Goal: Information Seeking & Learning: Learn about a topic

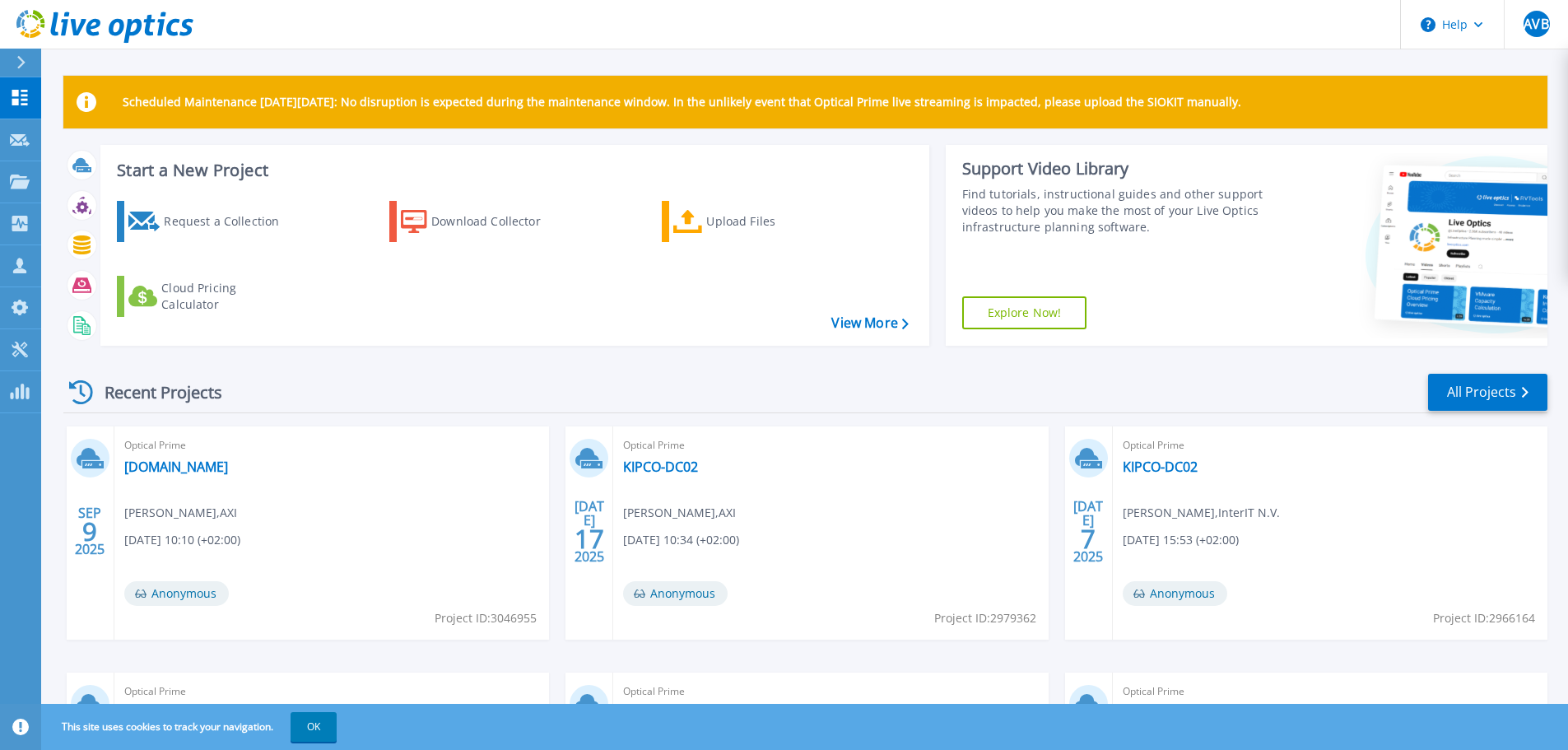
click at [146, 481] on div "Optical Prime [DOMAIN_NAME] [PERSON_NAME] , AXI [DATE] 10:10 (+02:00) Anonymous…" at bounding box center [332, 533] width 434 height 213
click at [167, 468] on link "[DOMAIN_NAME]" at bounding box center [175, 466] width 103 height 16
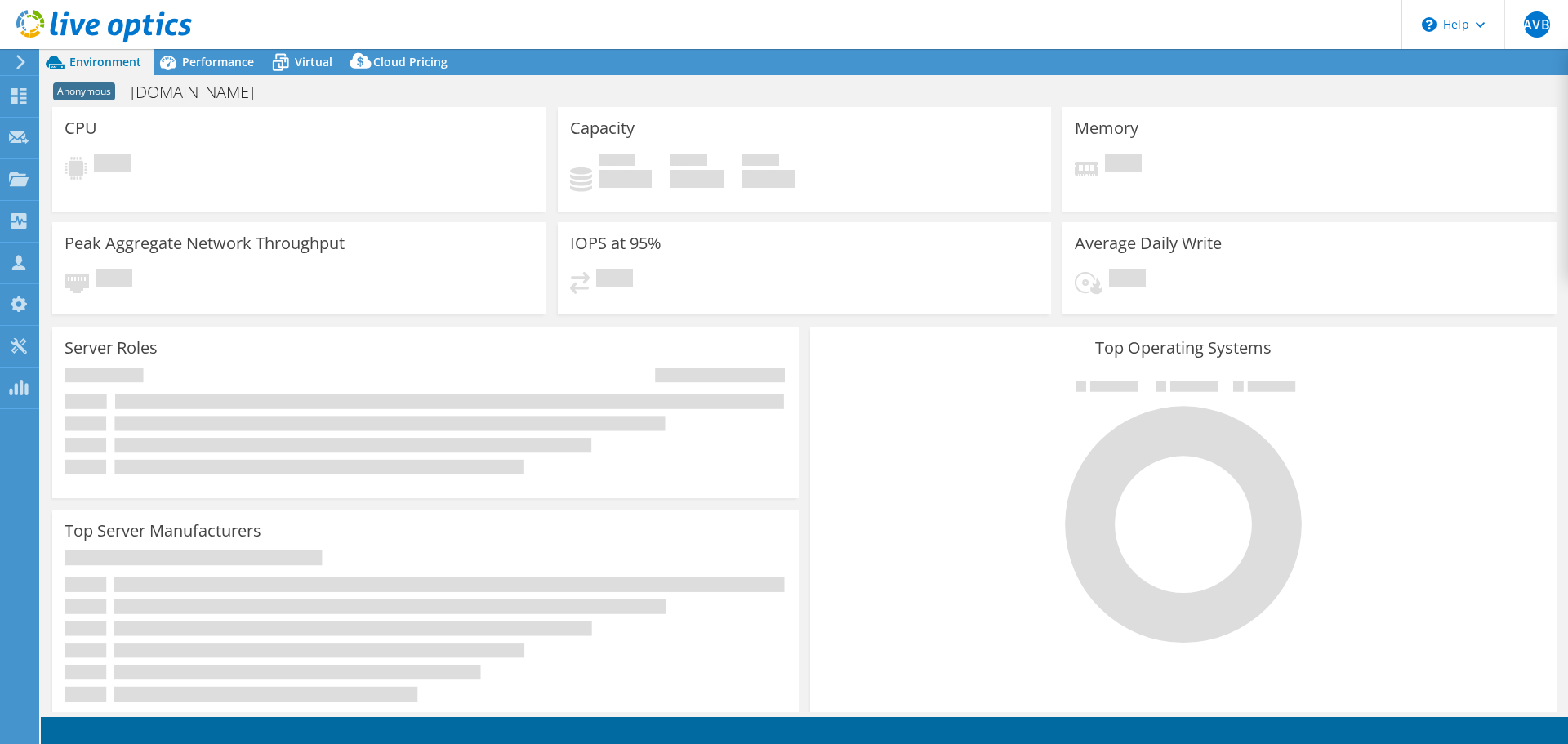
select select "EUFrankfurt"
select select "EUR"
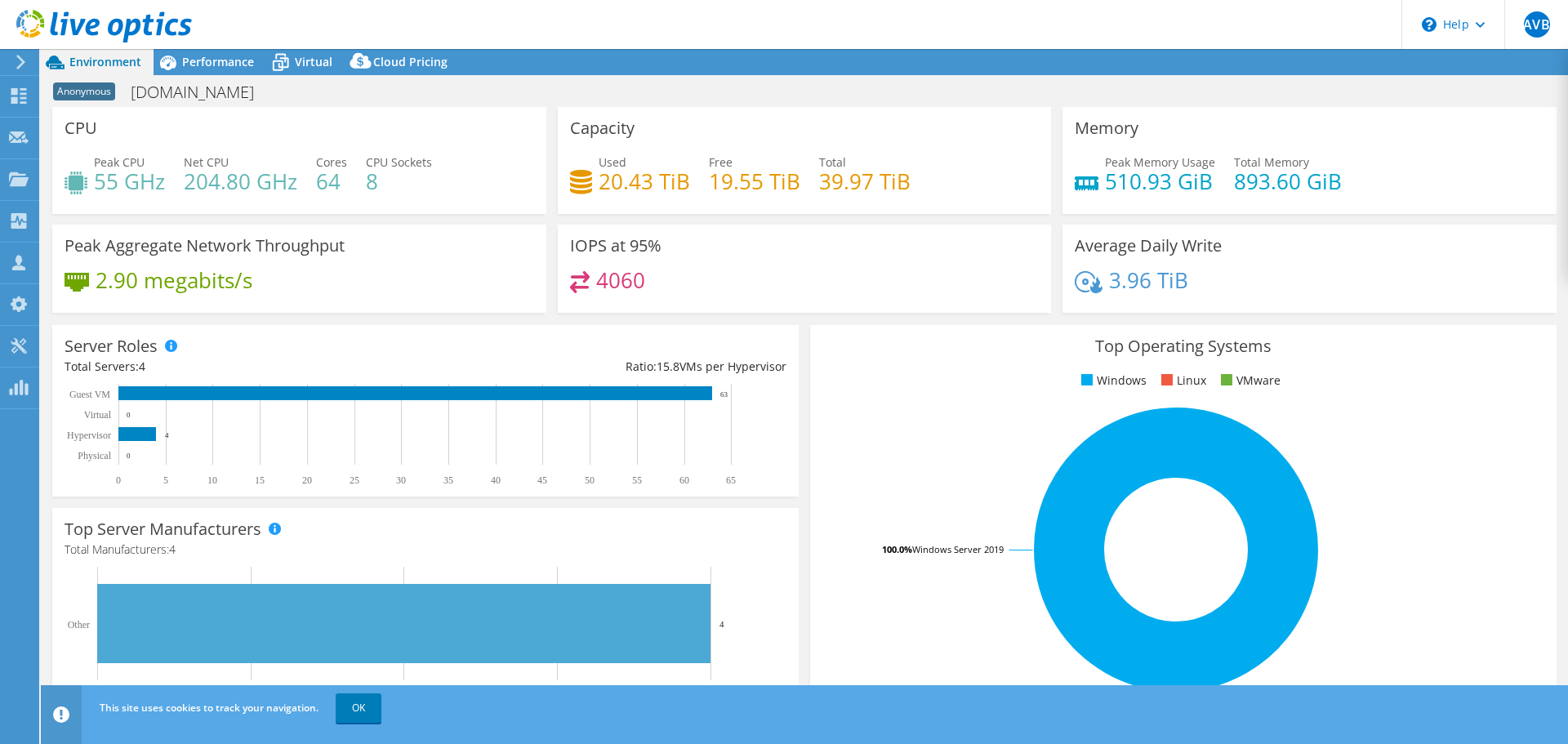
click at [819, 181] on div "Used 20.43 TiB Free 19.55 TiB Total 39.97 TiB" at bounding box center [805, 180] width 470 height 53
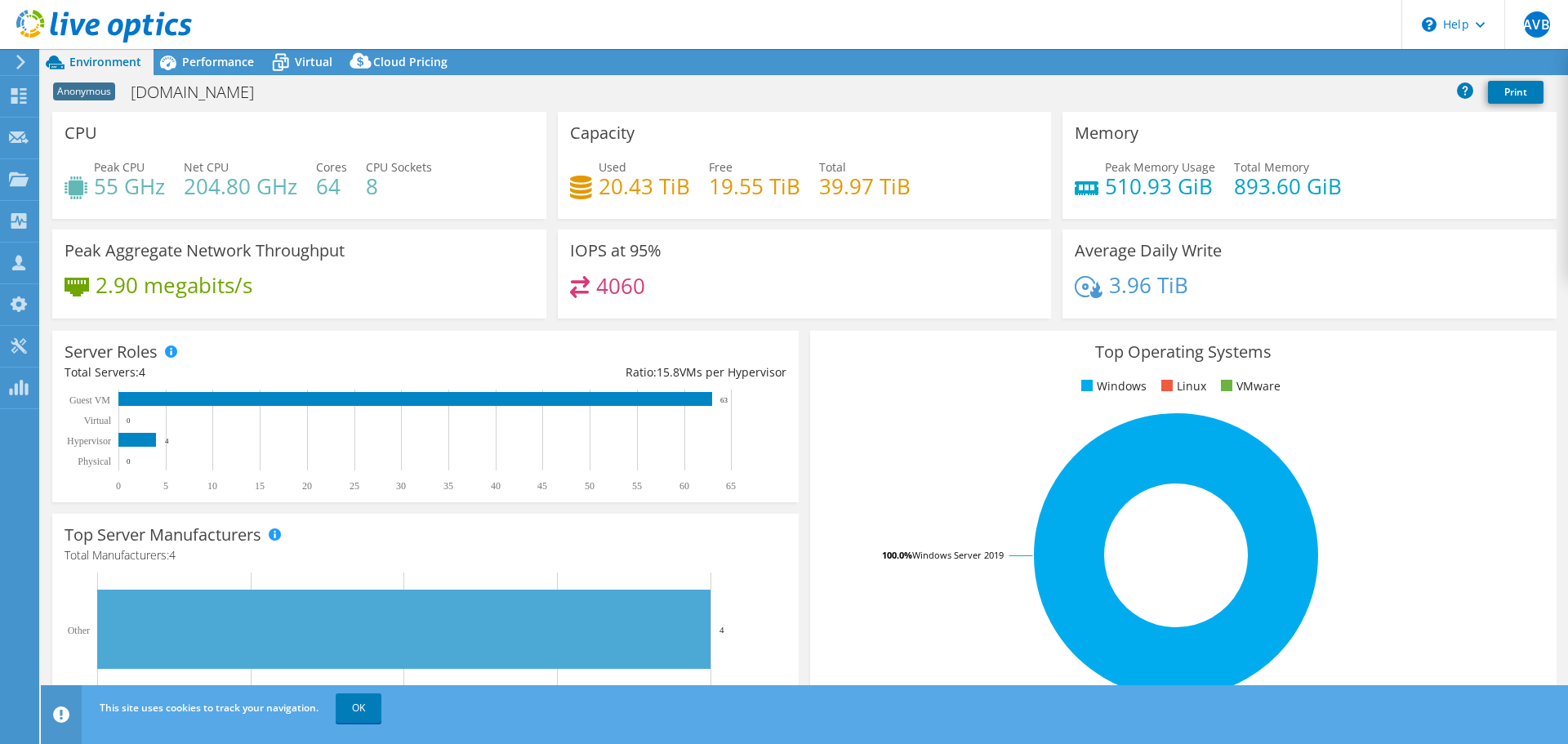
click at [819, 181] on h4 "39.97 TiB" at bounding box center [865, 186] width 92 height 18
click at [888, 187] on h4 "39.97 TiB" at bounding box center [865, 186] width 92 height 18
click at [677, 206] on div "Used 20.43 TiB Free 19.55 TiB Total 39.97 TiB" at bounding box center [805, 185] width 470 height 53
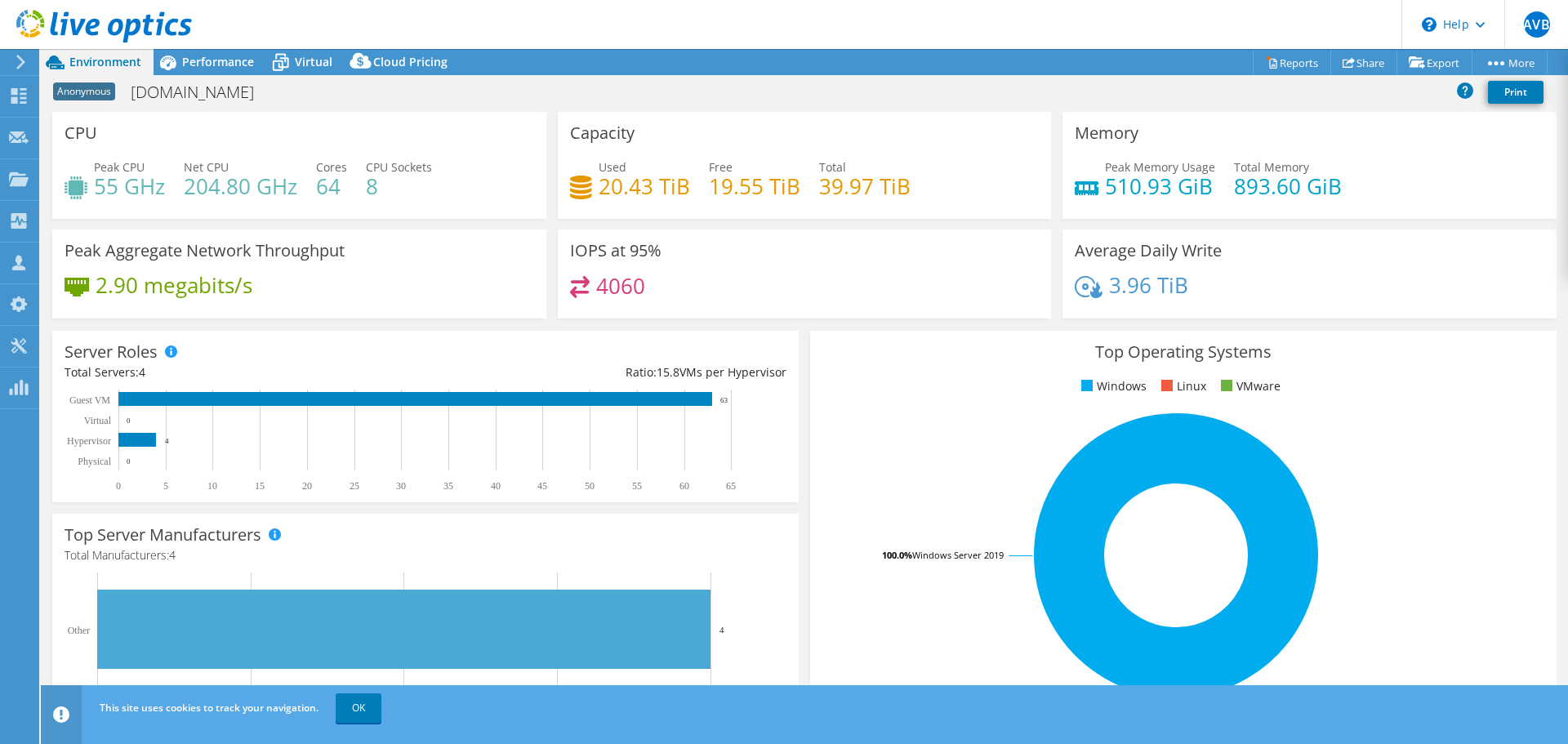
click at [599, 193] on h4 "20.43 TiB" at bounding box center [644, 186] width 92 height 18
click at [712, 187] on h4 "19.55 TiB" at bounding box center [755, 186] width 92 height 18
click at [225, 66] on span "Performance" at bounding box center [218, 62] width 72 height 15
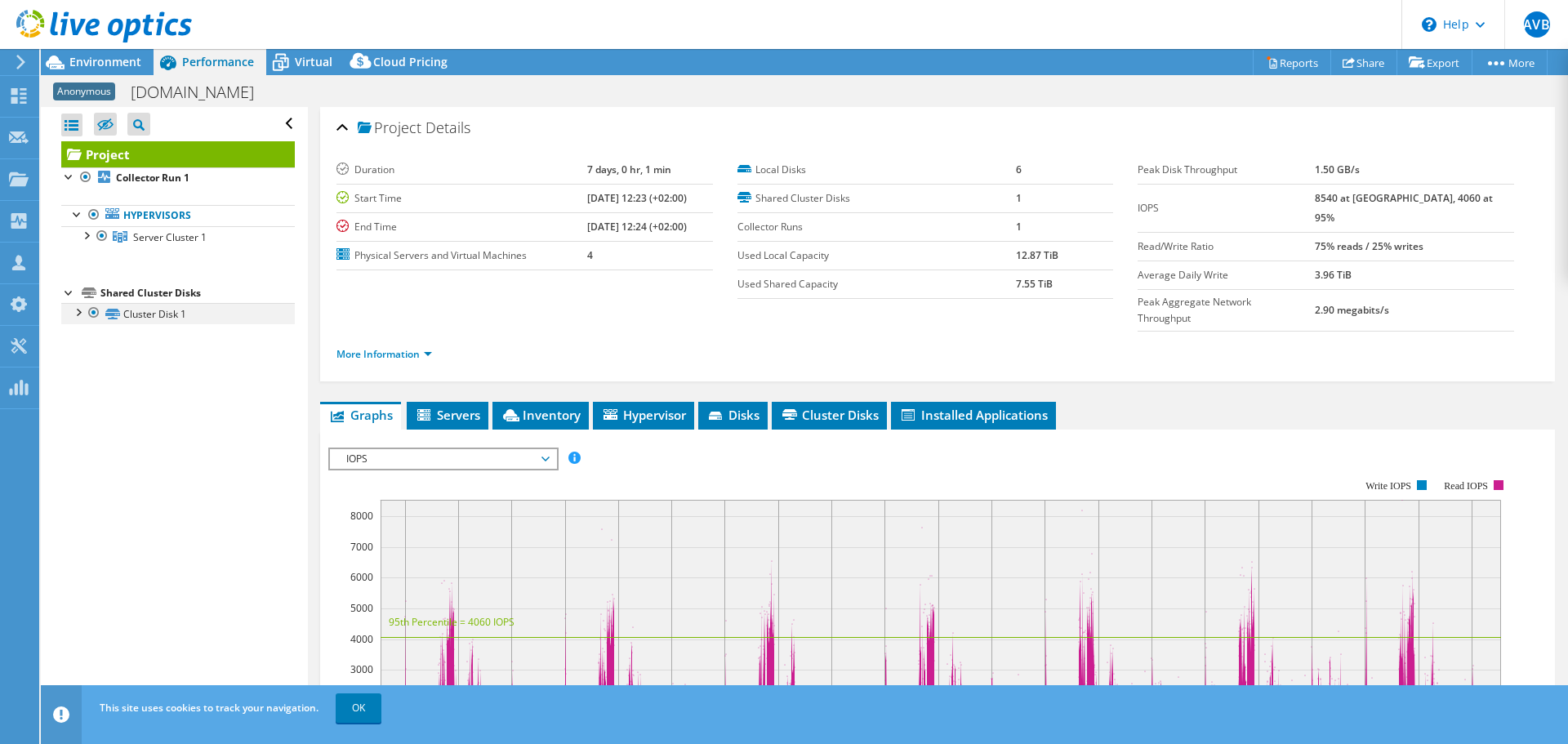
click at [78, 313] on div at bounding box center [77, 310] width 16 height 16
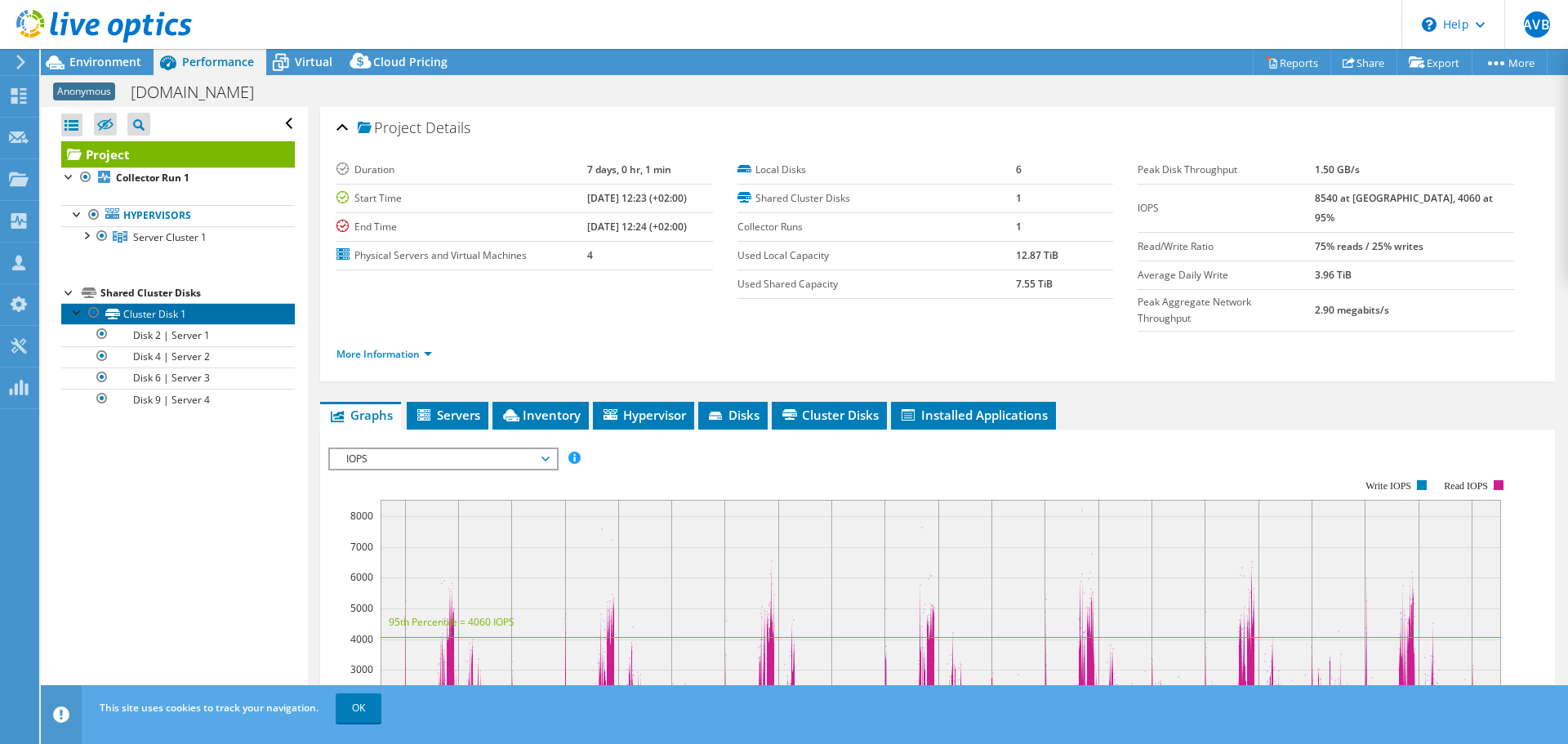
click at [165, 323] on link "Cluster Disk 1" at bounding box center [177, 313] width 233 height 21
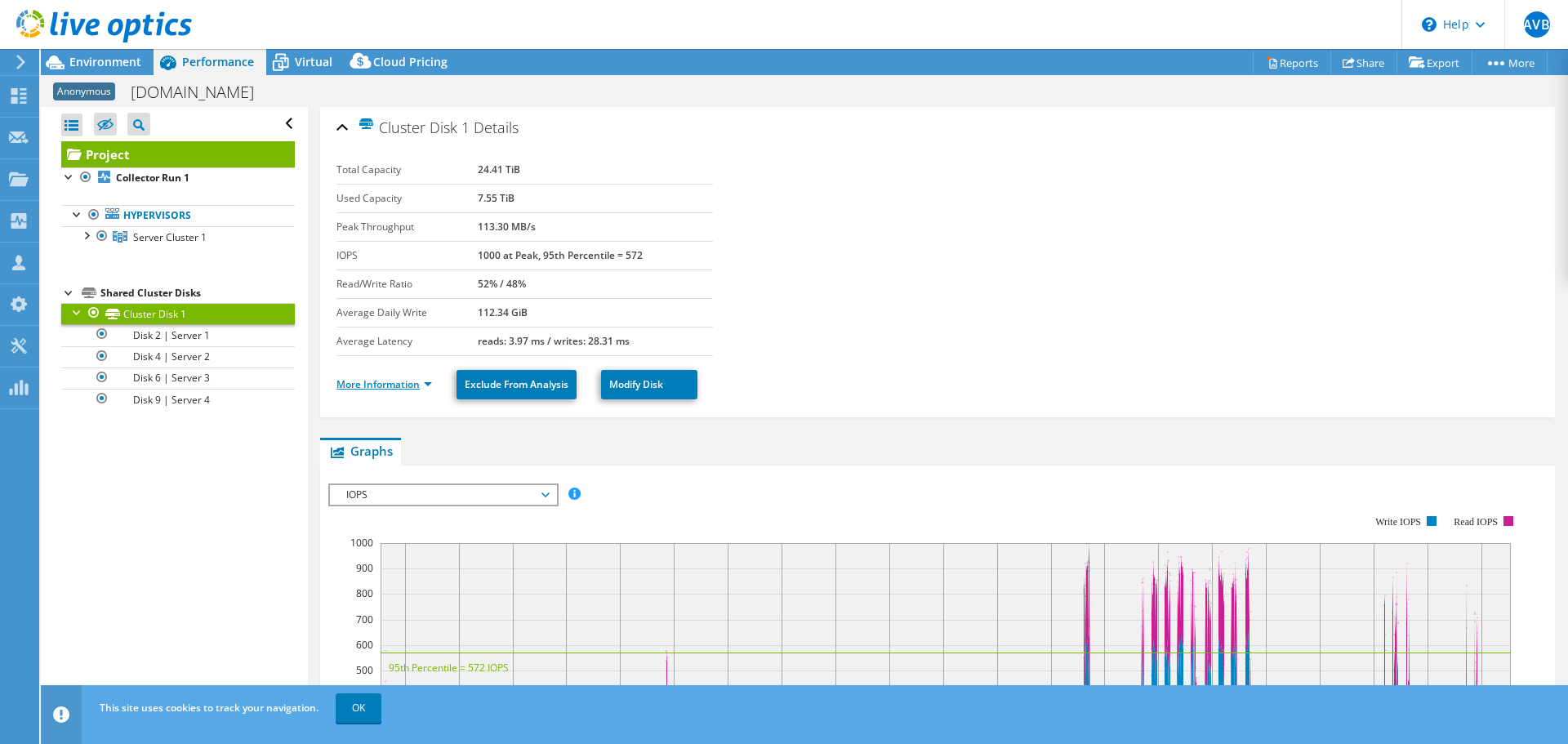
click at [429, 380] on link "More Information" at bounding box center [384, 384] width 96 height 14
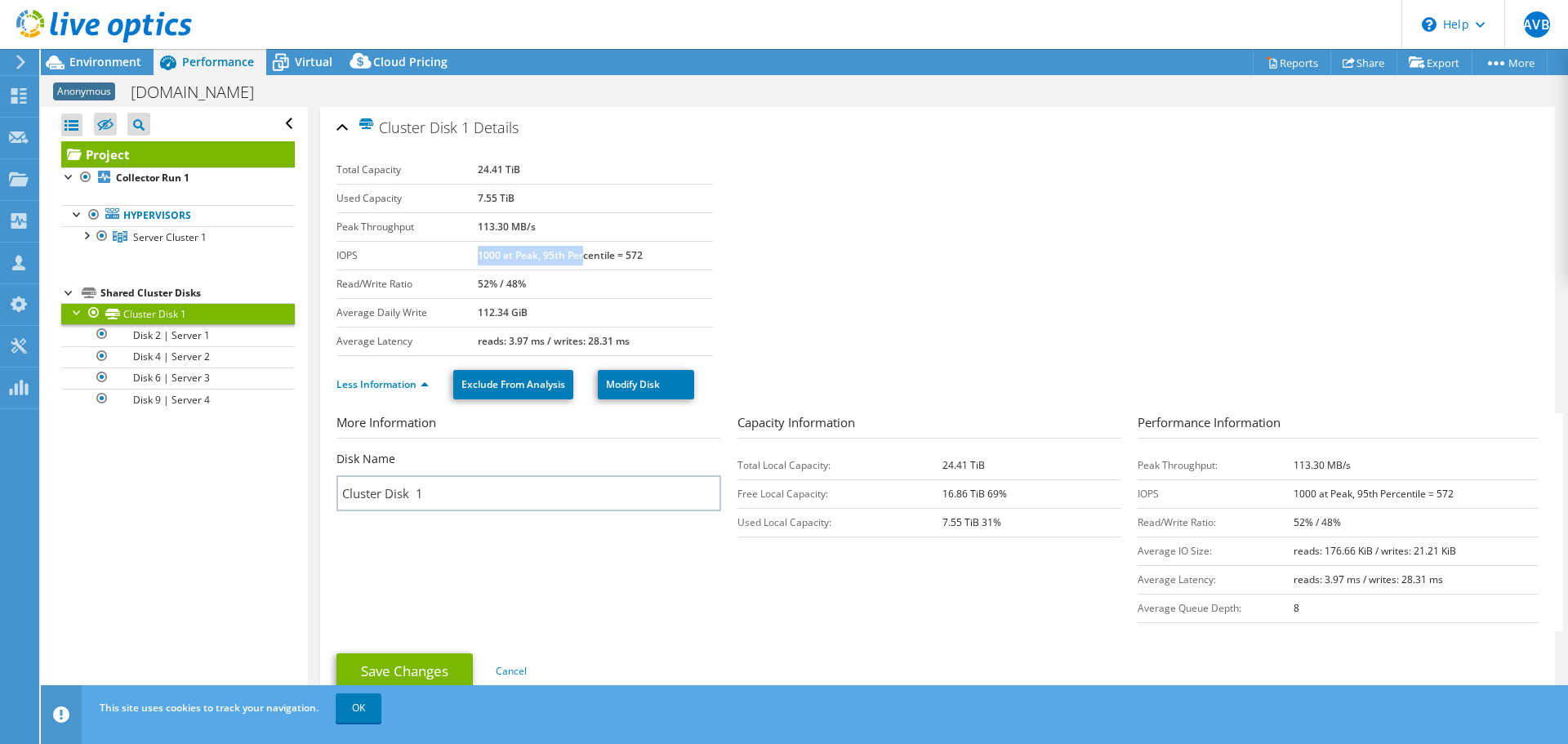
drag, startPoint x: 475, startPoint y: 253, endPoint x: 578, endPoint y: 256, distance: 103.0
click at [578, 256] on b "1000 at Peak, 95th Percentile = 572" at bounding box center [560, 255] width 165 height 14
drag, startPoint x: 473, startPoint y: 344, endPoint x: 623, endPoint y: 331, distance: 150.6
click at [623, 331] on tr "Average Latency reads: 3.97 ms / writes: 28.31 ms" at bounding box center [525, 341] width 377 height 29
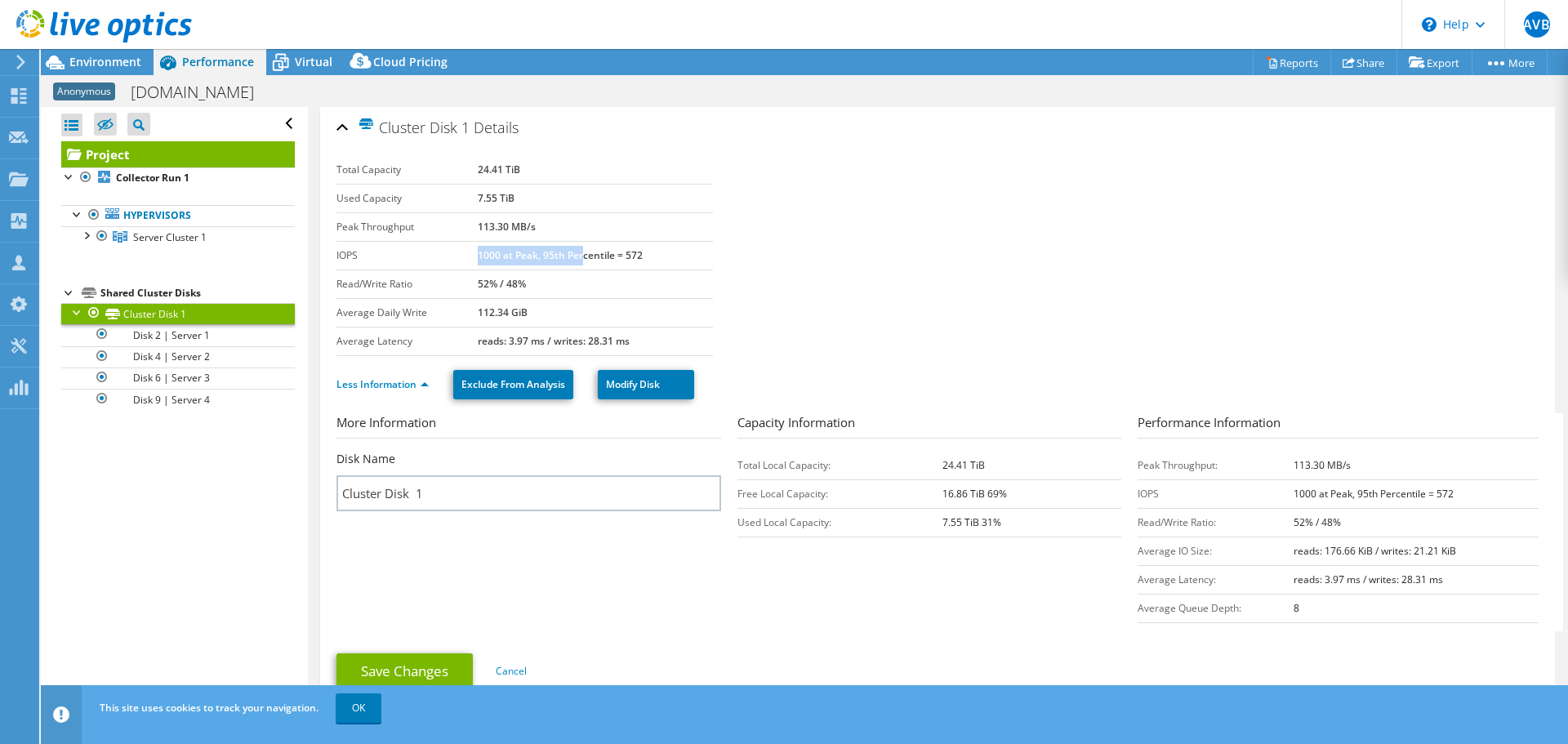
click at [623, 331] on td "reads: 3.97 ms / writes: 28.31 ms" at bounding box center [594, 341] width 235 height 29
drag, startPoint x: 632, startPoint y: 338, endPoint x: 550, endPoint y: 349, distance: 82.7
click at [550, 349] on td "reads: 3.97 ms / writes: 28.31 ms" at bounding box center [594, 341] width 235 height 29
drag, startPoint x: 538, startPoint y: 348, endPoint x: 640, endPoint y: 344, distance: 102.1
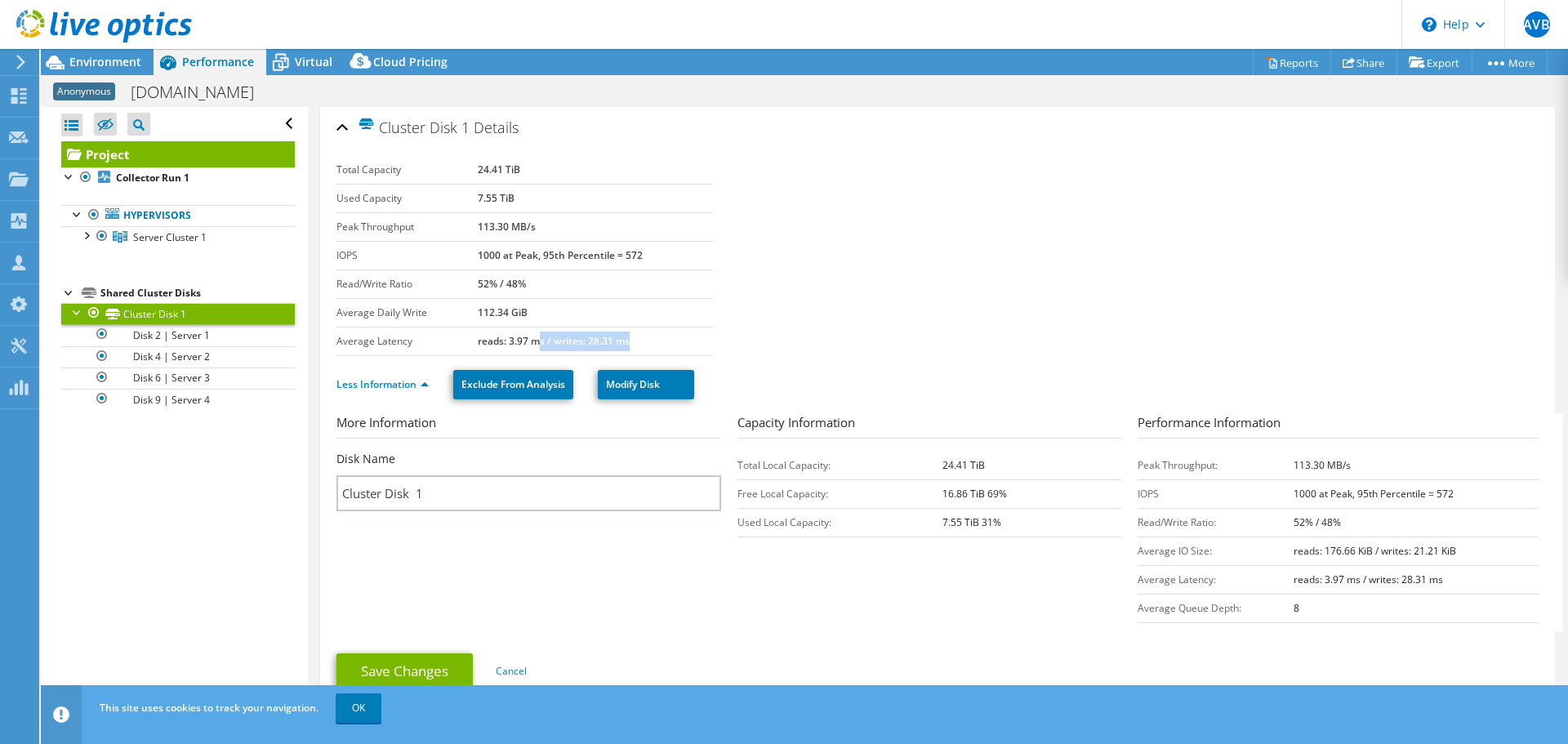
click at [640, 344] on td "reads: 3.97 ms / writes: 28.31 ms" at bounding box center [594, 341] width 235 height 29
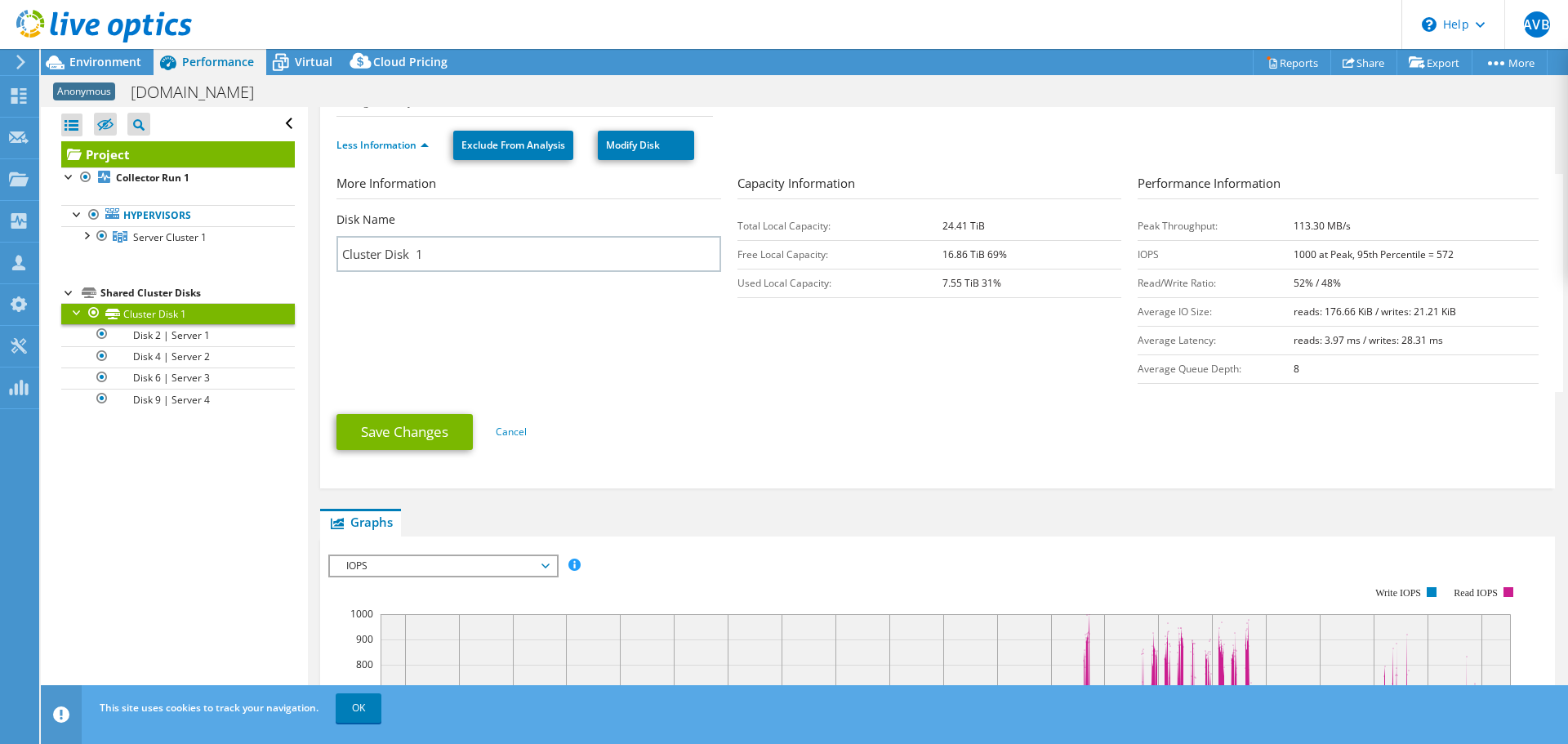
scroll to position [81, 0]
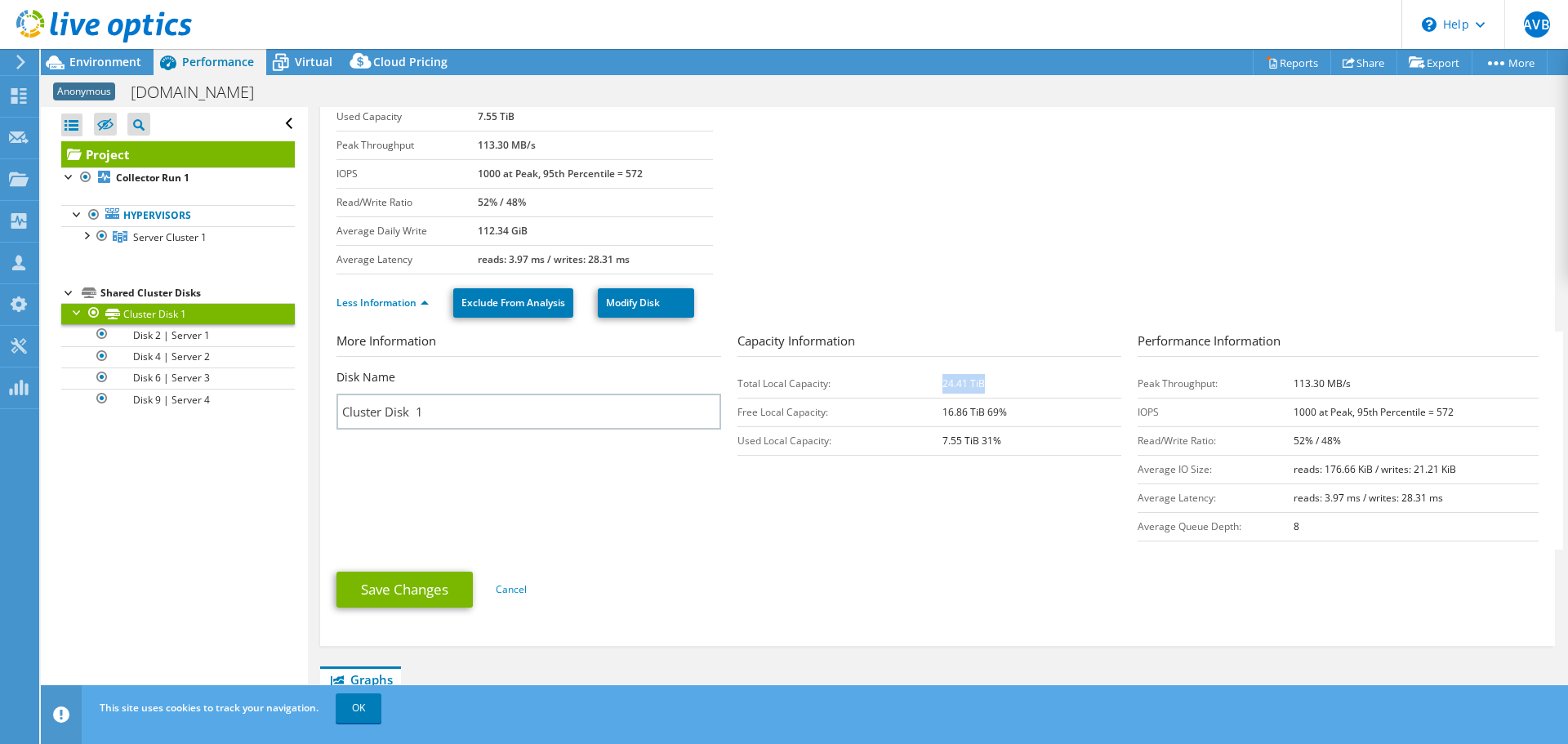
drag, startPoint x: 935, startPoint y: 384, endPoint x: 1006, endPoint y: 384, distance: 71.0
click at [1006, 384] on td "24.41 TiB" at bounding box center [1031, 383] width 179 height 29
click at [996, 422] on td "16.86 TiB 69%" at bounding box center [1031, 412] width 179 height 29
drag, startPoint x: 930, startPoint y: 438, endPoint x: 1006, endPoint y: 439, distance: 76.0
click at [1006, 439] on tr "Used Local Capacity: 7.55 TiB 31%" at bounding box center [929, 441] width 384 height 29
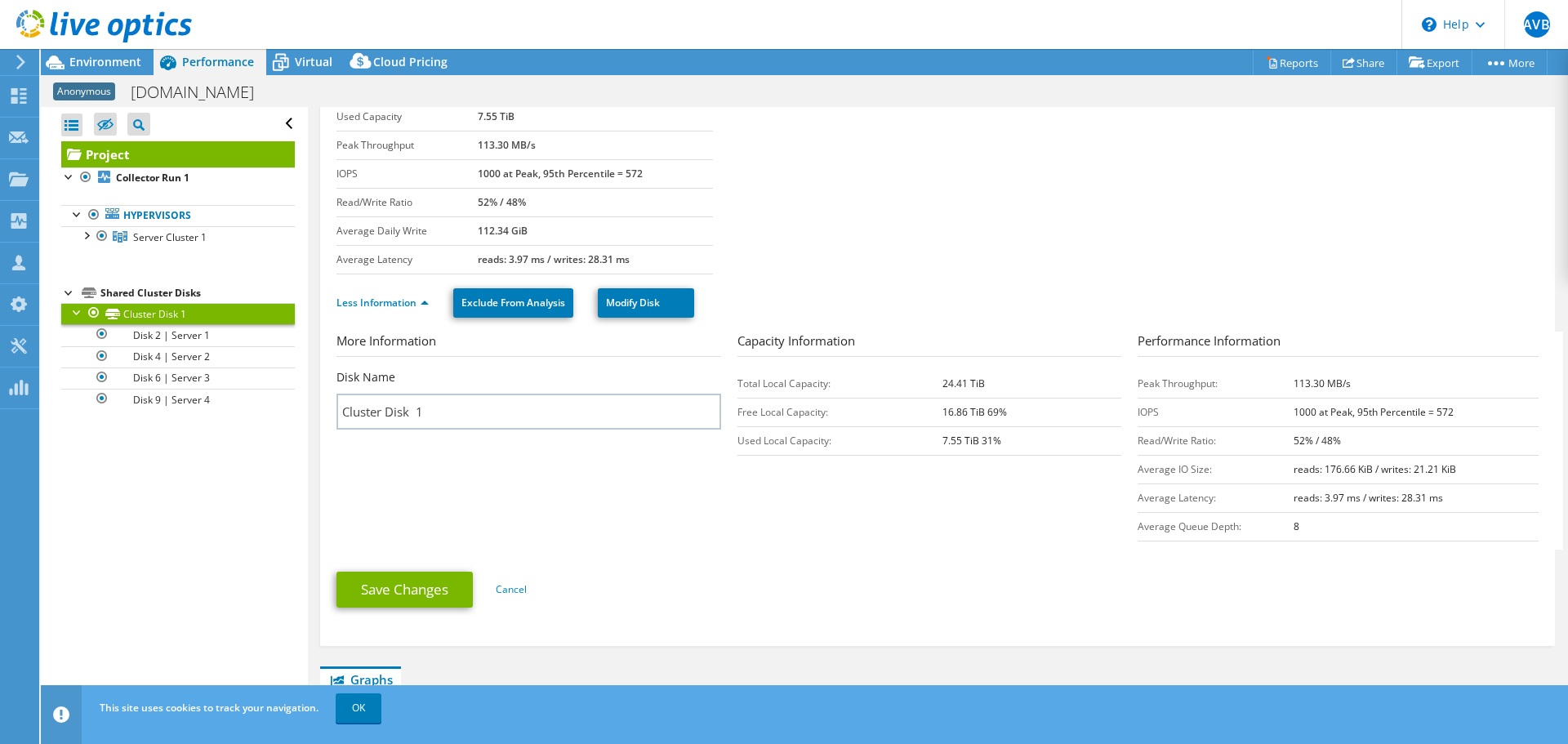
click at [1006, 439] on td "7.55 TiB 31%" at bounding box center [1031, 441] width 179 height 29
drag, startPoint x: 763, startPoint y: 443, endPoint x: 1008, endPoint y: 445, distance: 245.0
click at [1008, 445] on tr "Used Local Capacity: 7.55 TiB 31%" at bounding box center [929, 441] width 384 height 29
click at [1008, 445] on td "7.55 TiB 31%" at bounding box center [1031, 441] width 179 height 29
drag, startPoint x: 1006, startPoint y: 439, endPoint x: 896, endPoint y: 439, distance: 110.0
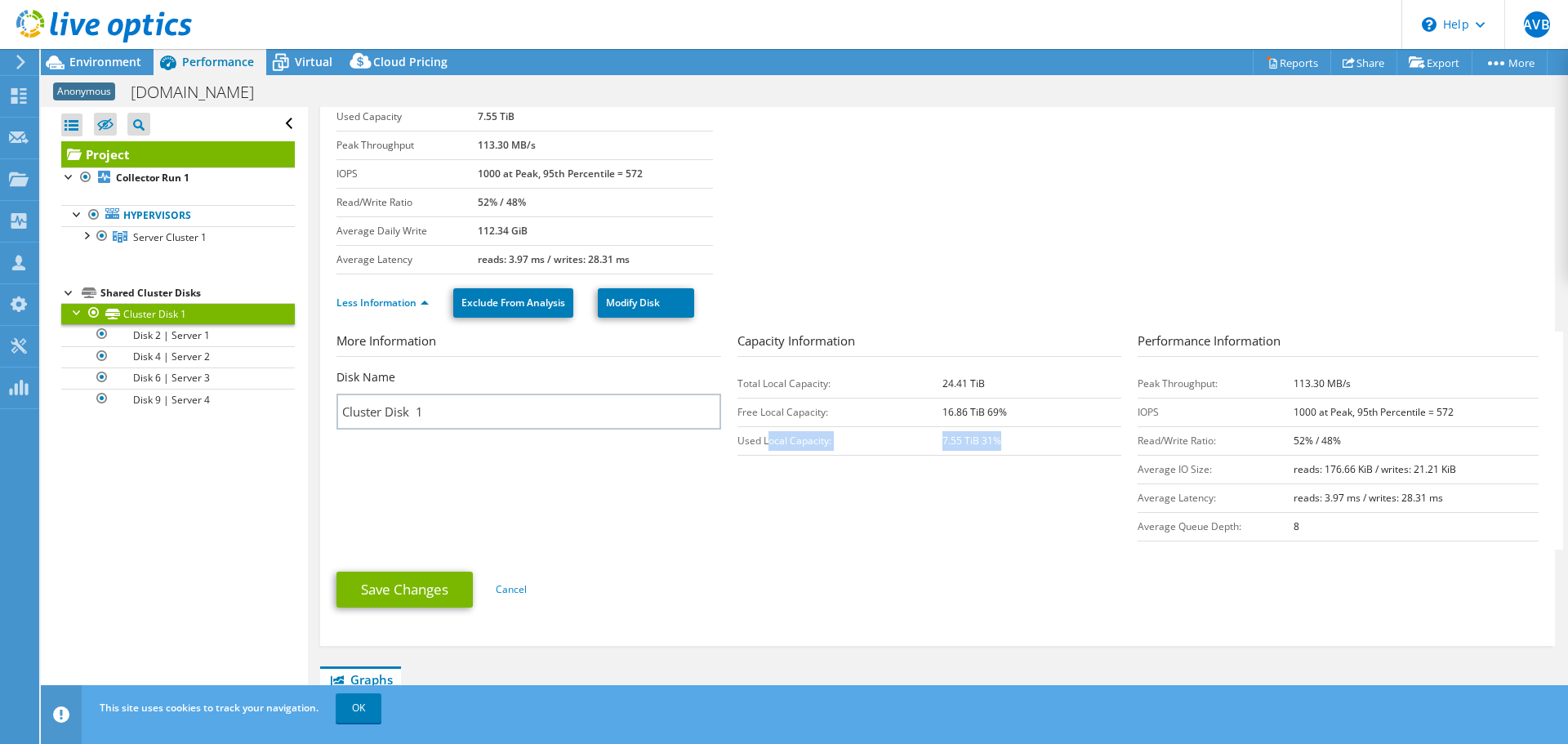
click at [896, 439] on tr "Used Local Capacity: 7.55 TiB 31%" at bounding box center [929, 441] width 384 height 29
click at [896, 439] on td "Used Local Capacity:" at bounding box center [840, 441] width 206 height 29
drag, startPoint x: 120, startPoint y: 296, endPoint x: 221, endPoint y: 297, distance: 101.0
click at [221, 297] on div "Shared Cluster Disks" at bounding box center [197, 293] width 194 height 20
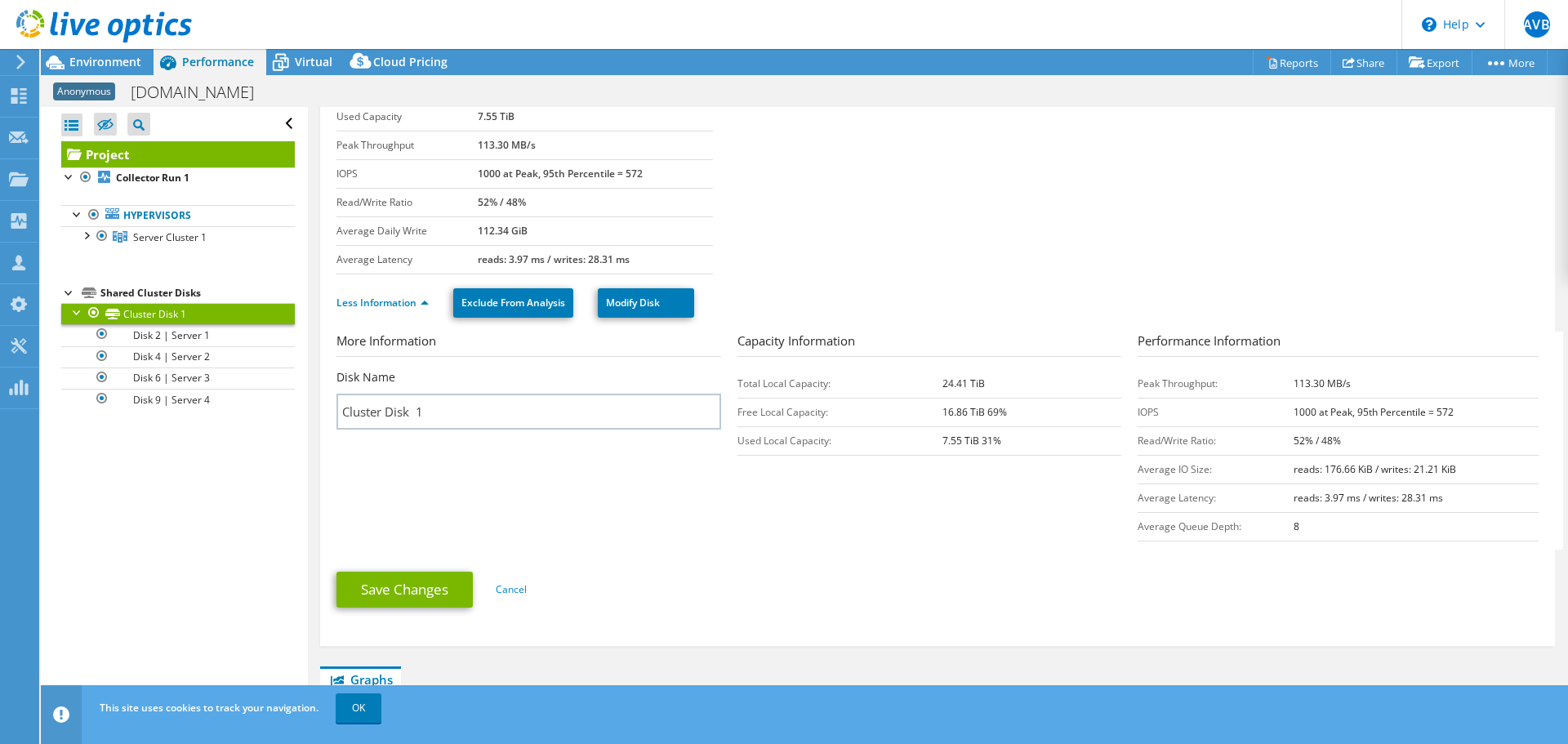
drag, startPoint x: 116, startPoint y: 294, endPoint x: 218, endPoint y: 291, distance: 102.0
click at [218, 291] on div "Shared Cluster Disks" at bounding box center [197, 293] width 194 height 20
click at [90, 235] on div at bounding box center [85, 234] width 16 height 16
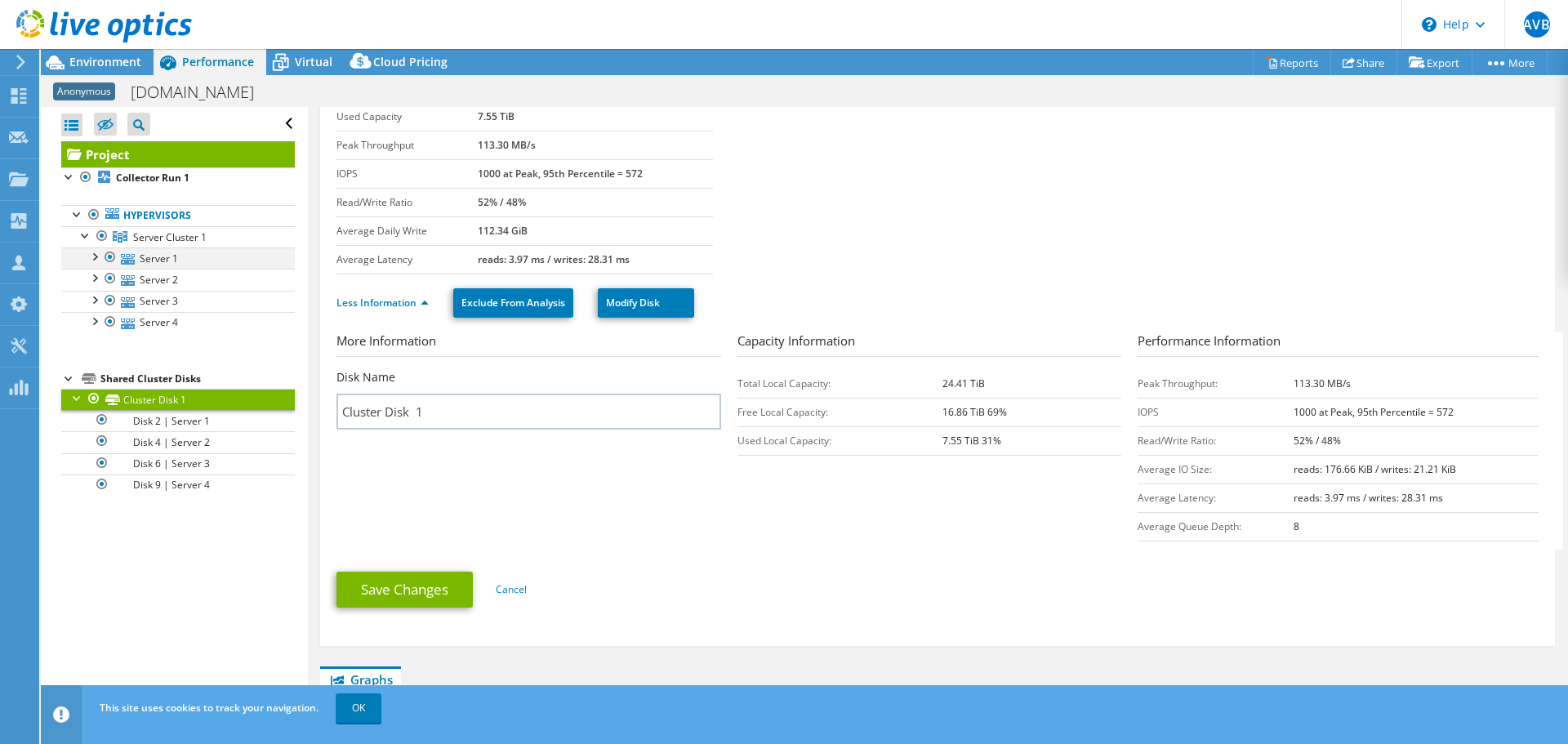
click at [103, 255] on div at bounding box center [109, 257] width 16 height 20
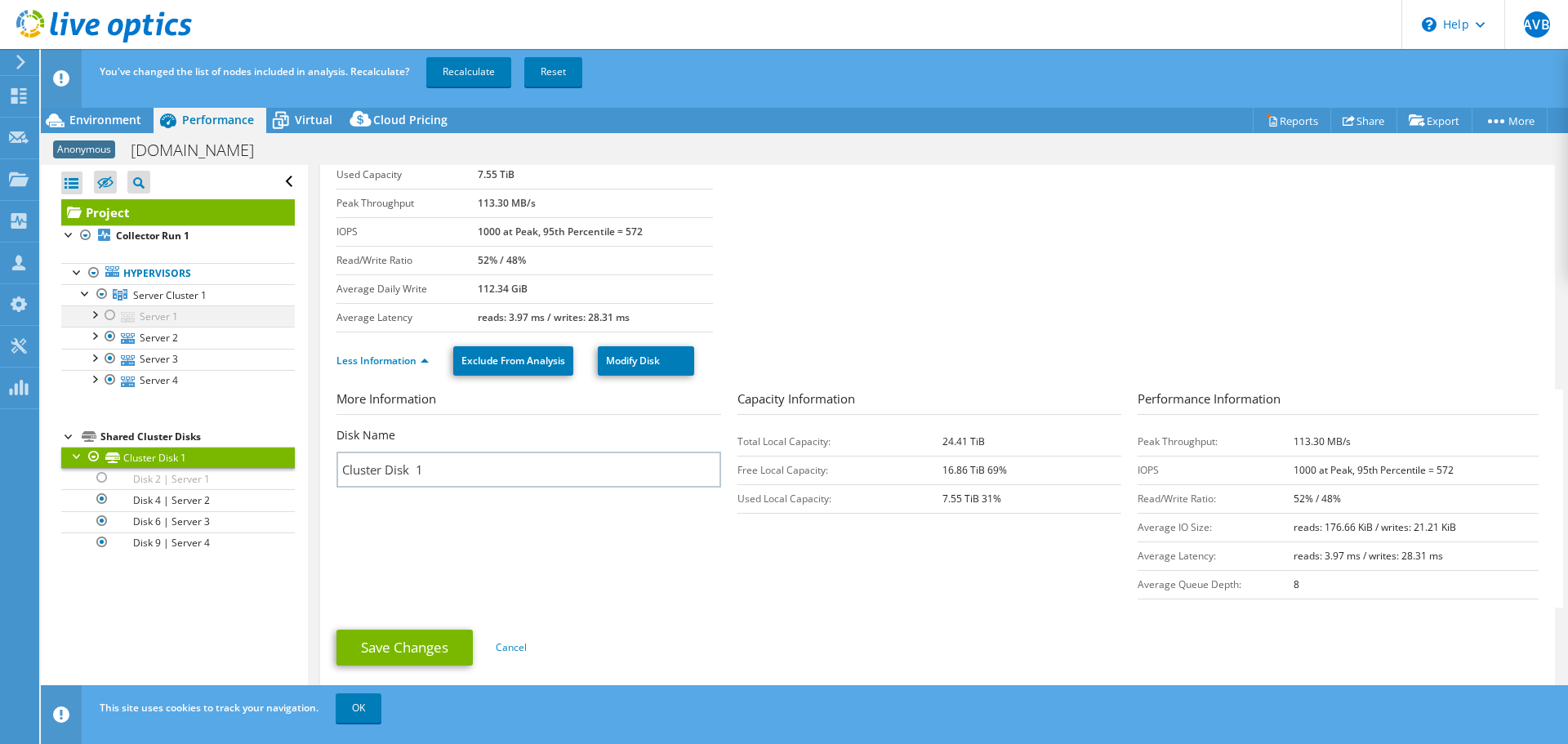
click at [111, 315] on div at bounding box center [109, 315] width 16 height 20
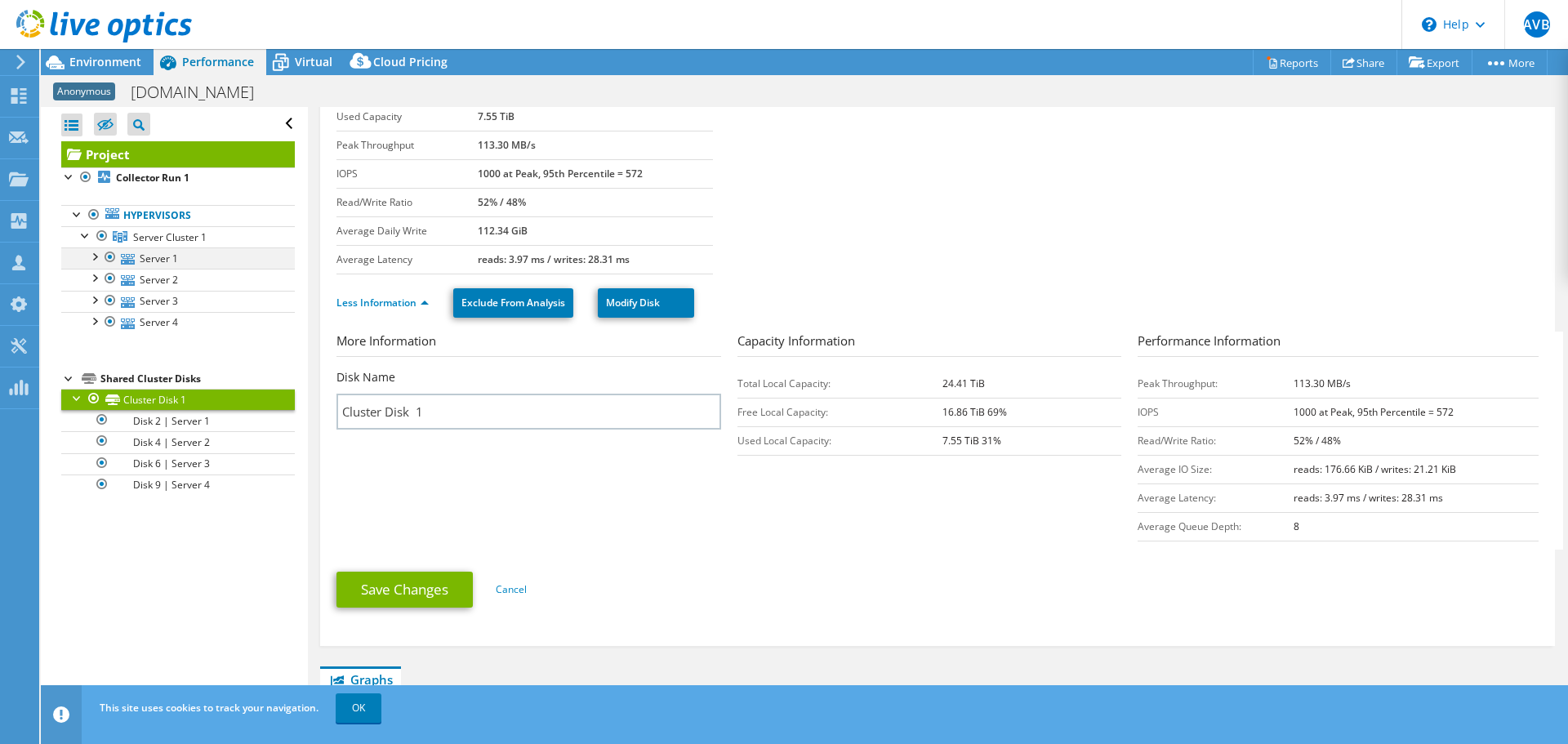
click at [97, 256] on div at bounding box center [93, 255] width 16 height 16
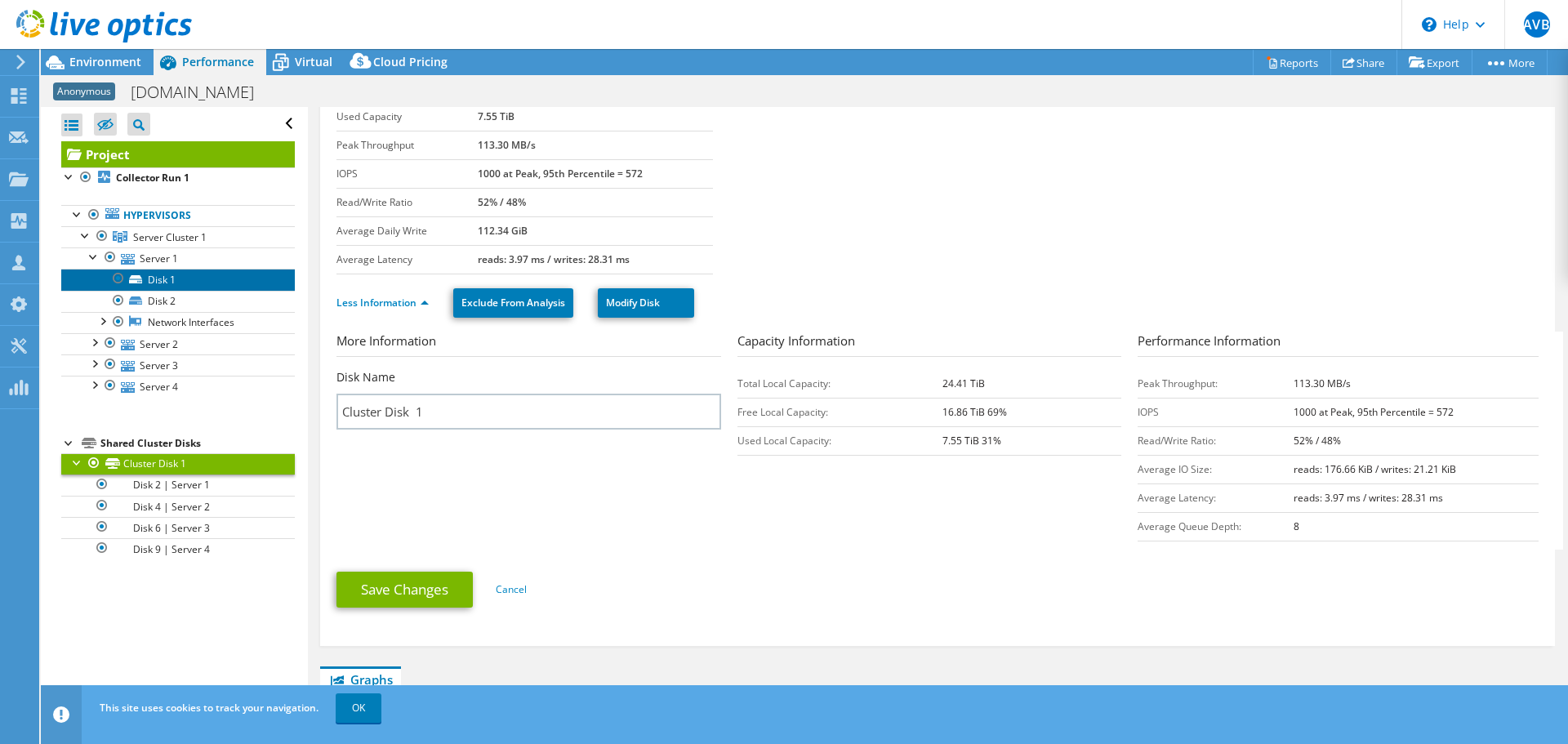
click at [163, 281] on link "Disk 1" at bounding box center [177, 279] width 233 height 21
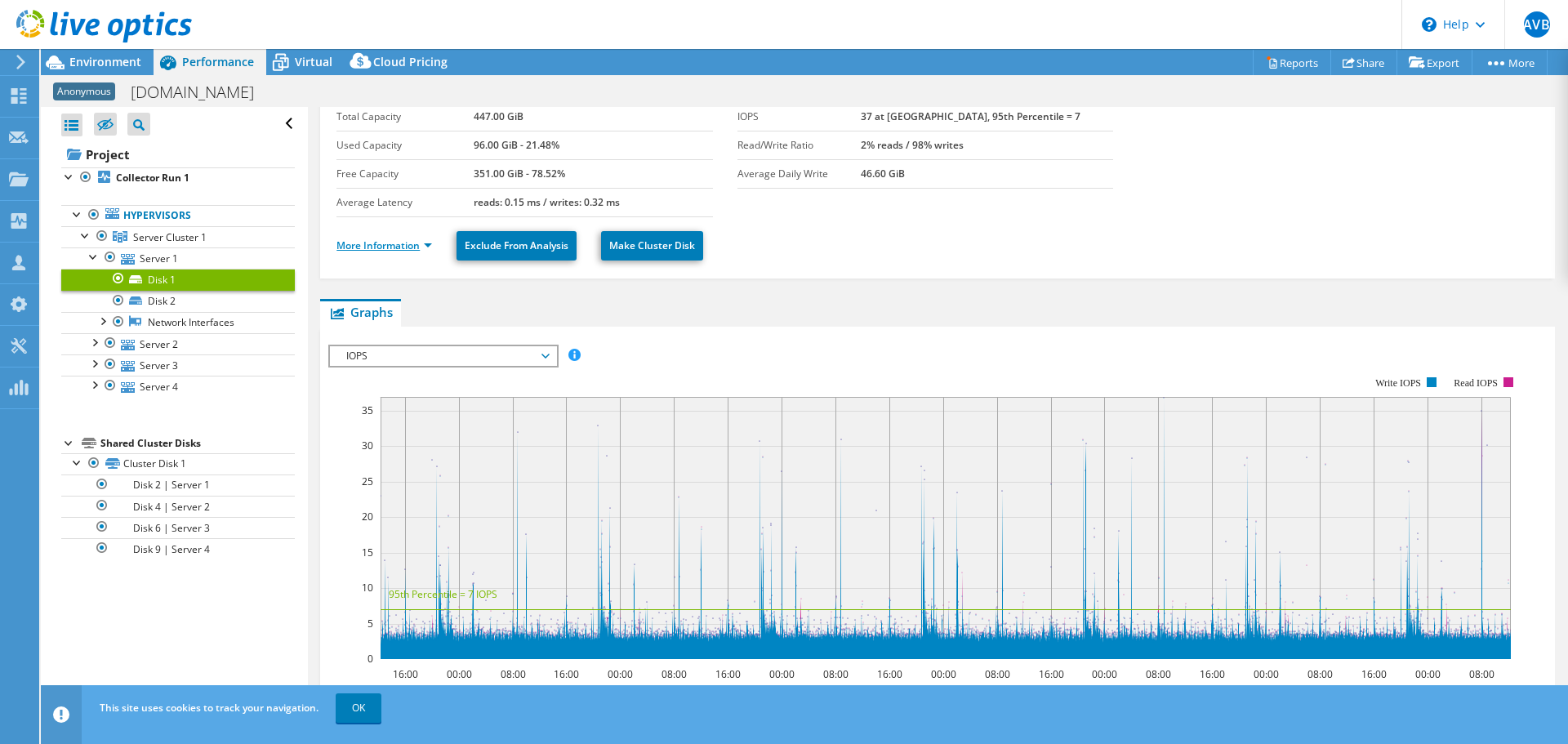
click at [391, 250] on link "More Information" at bounding box center [384, 245] width 96 height 14
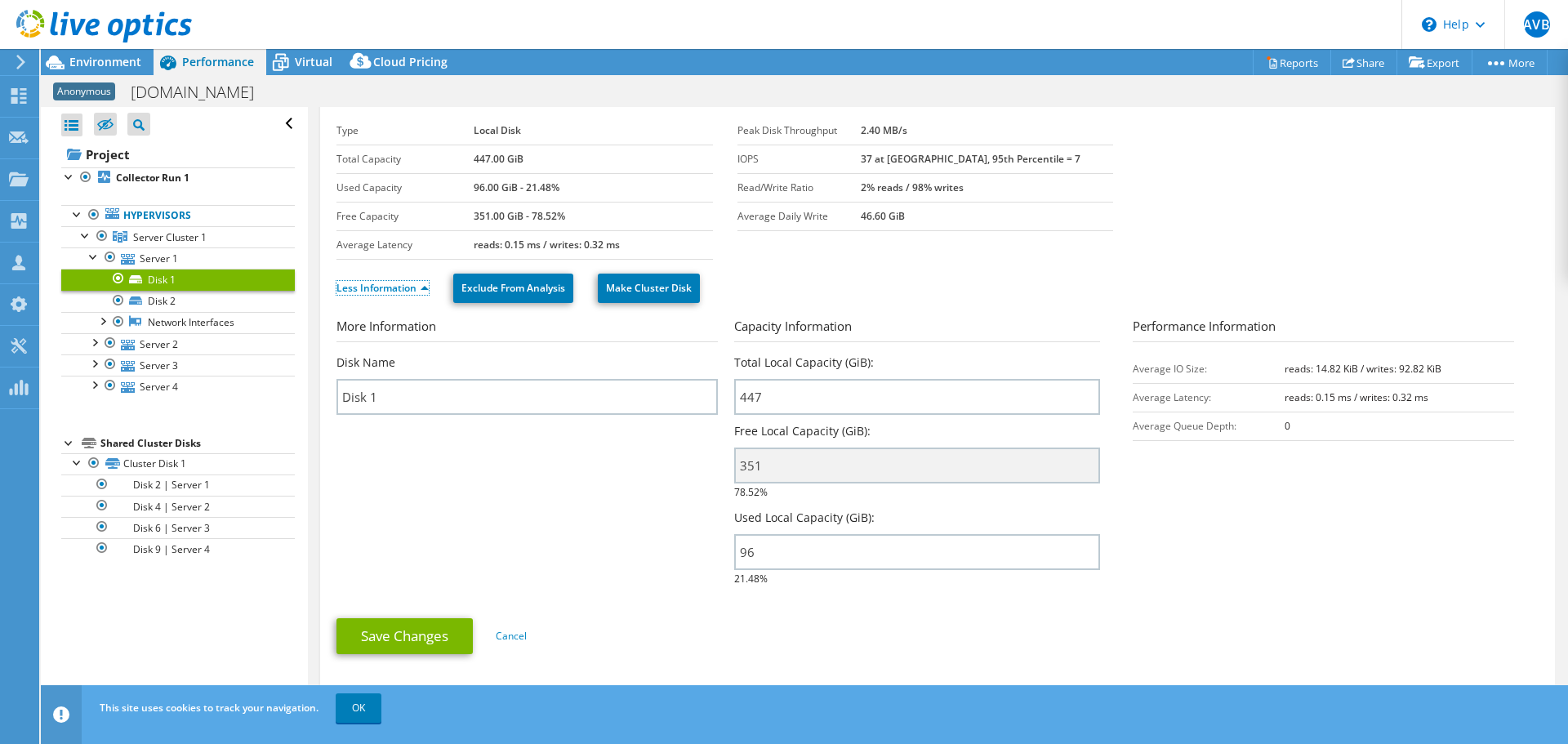
scroll to position [0, 0]
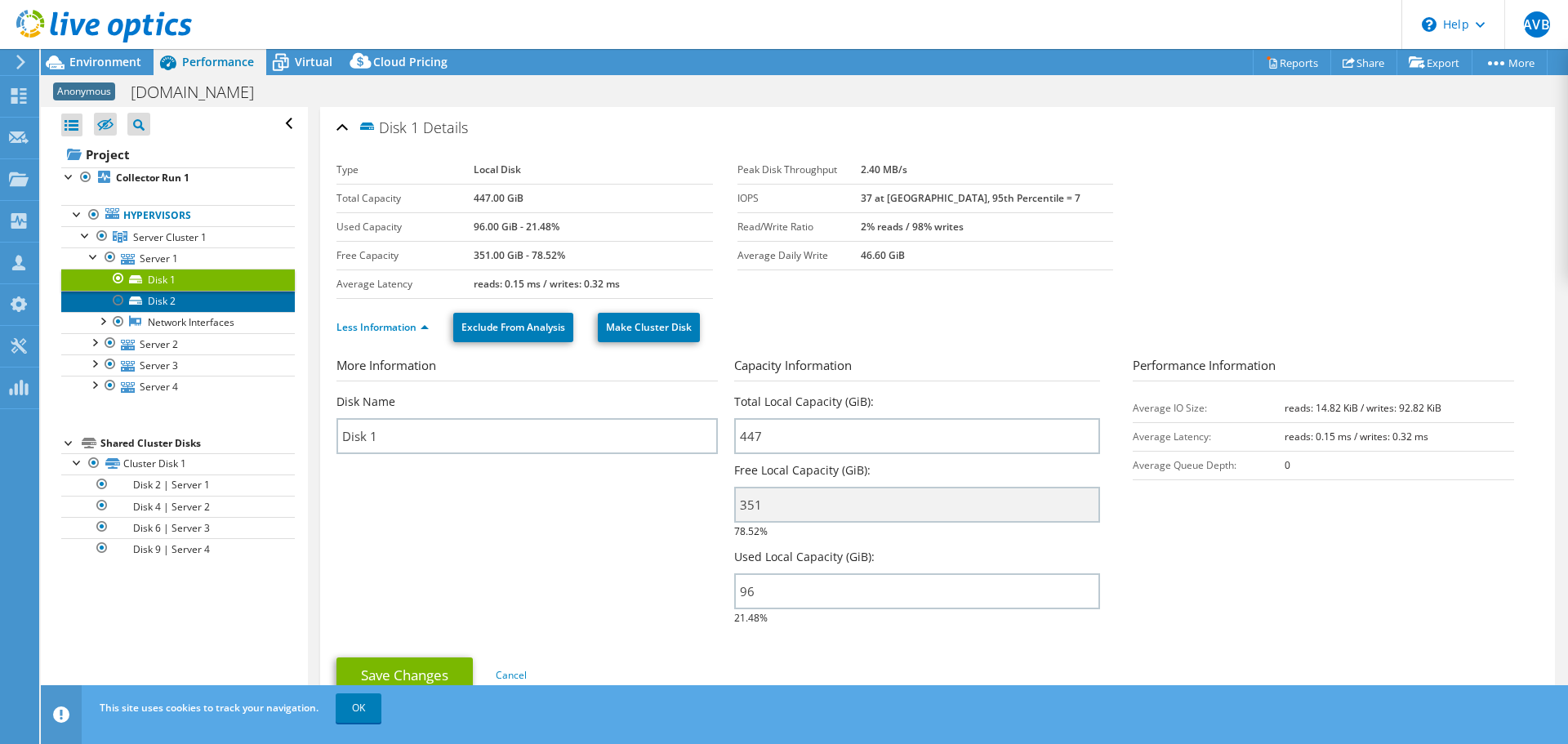
click at [154, 297] on link "Disk 2" at bounding box center [177, 301] width 233 height 21
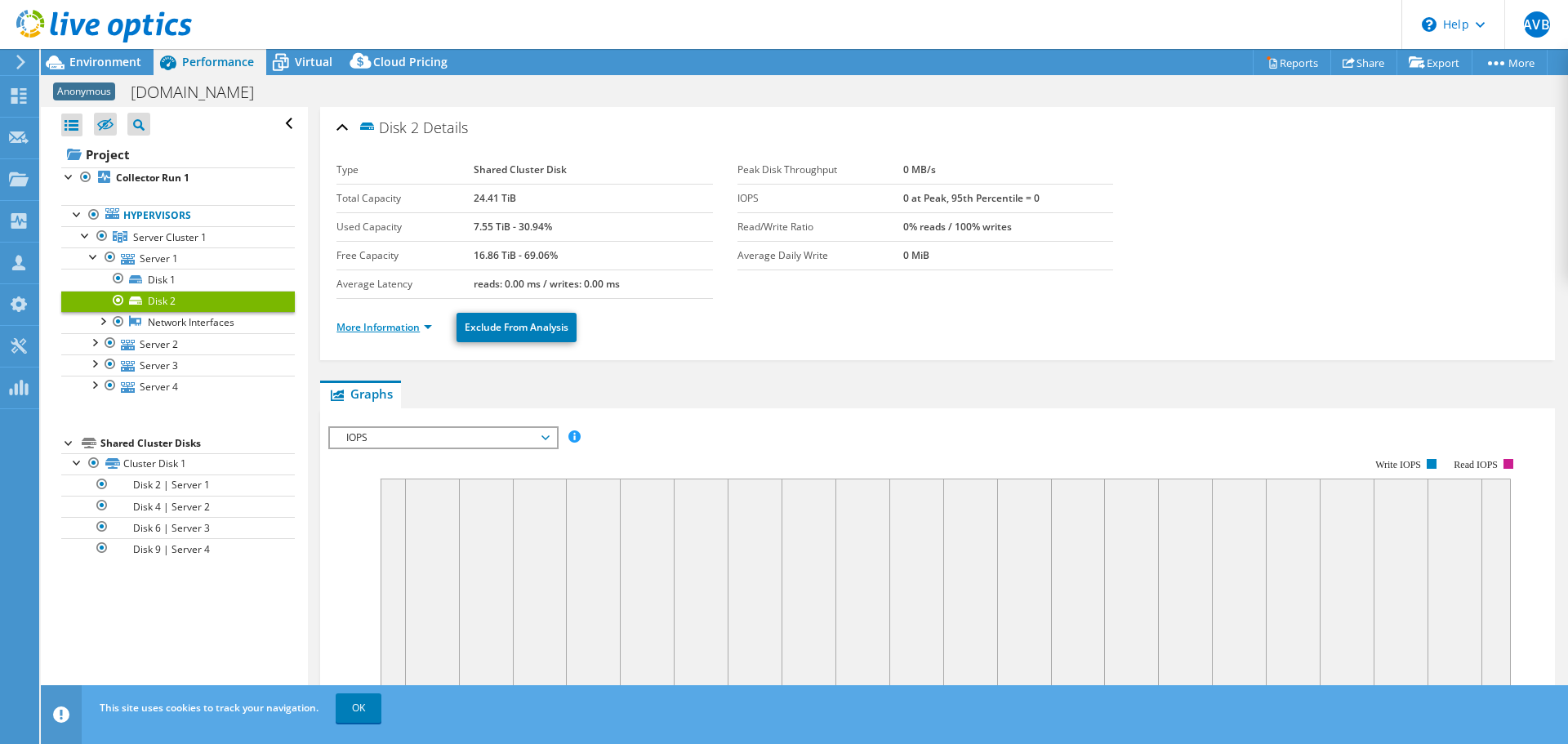
click at [388, 327] on link "More Information" at bounding box center [384, 327] width 96 height 14
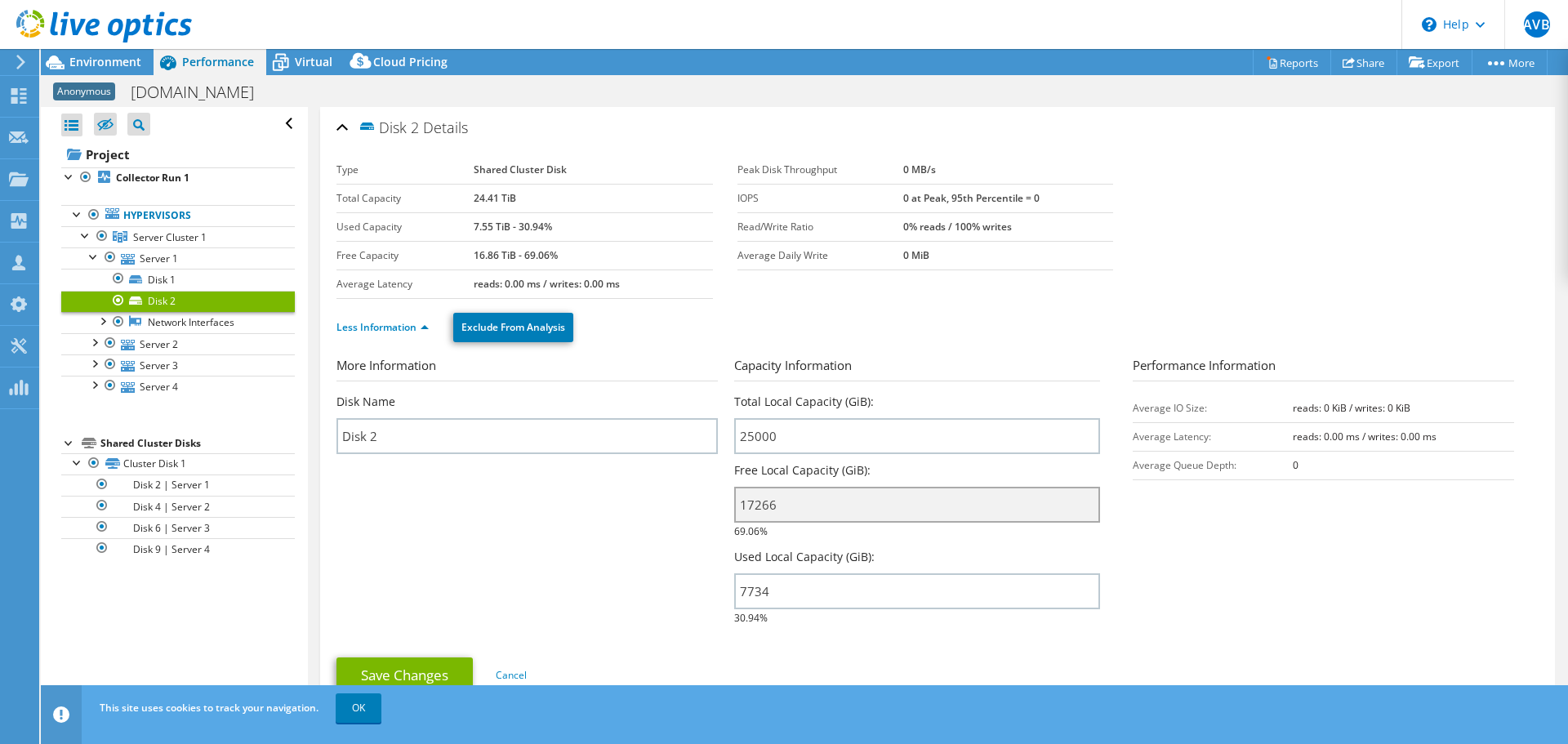
drag, startPoint x: 733, startPoint y: 512, endPoint x: 801, endPoint y: 504, distance: 68.5
click at [801, 504] on input "17266" at bounding box center [917, 505] width 365 height 36
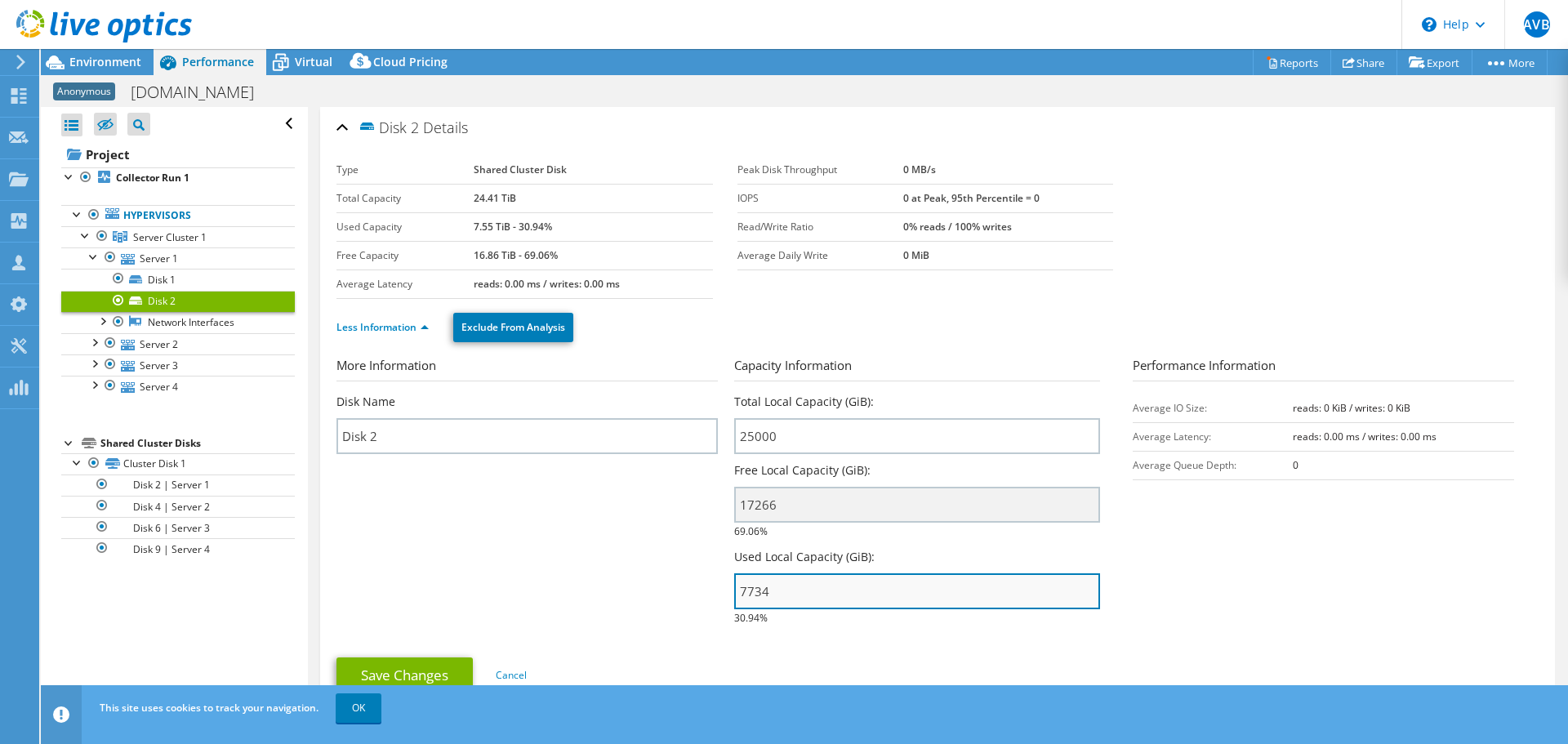
click at [741, 596] on input "7734" at bounding box center [917, 591] width 365 height 36
click at [803, 594] on input "7734" at bounding box center [917, 591] width 365 height 36
click at [743, 590] on input "7734" at bounding box center [917, 591] width 365 height 36
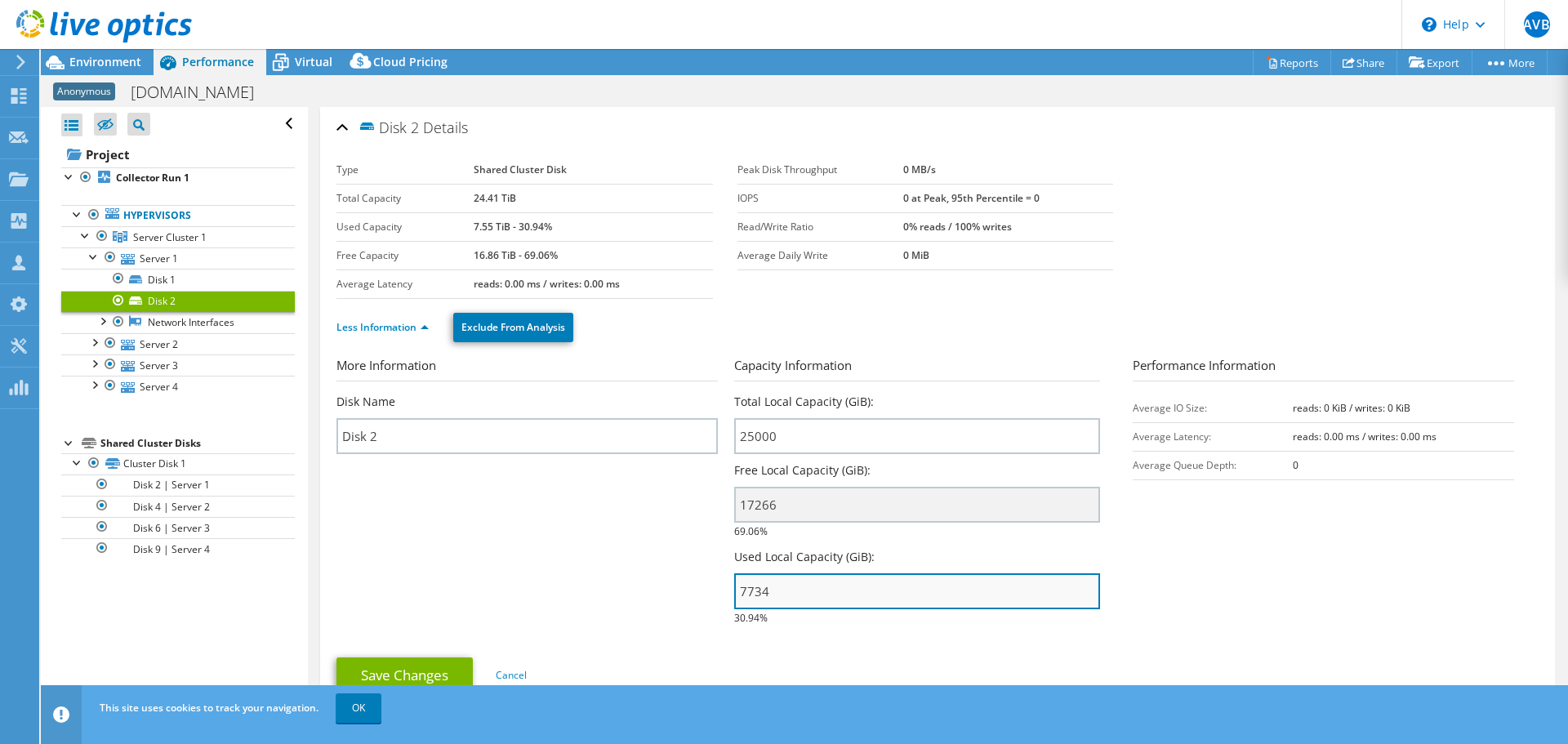
click at [797, 590] on input "7734" at bounding box center [917, 591] width 365 height 36
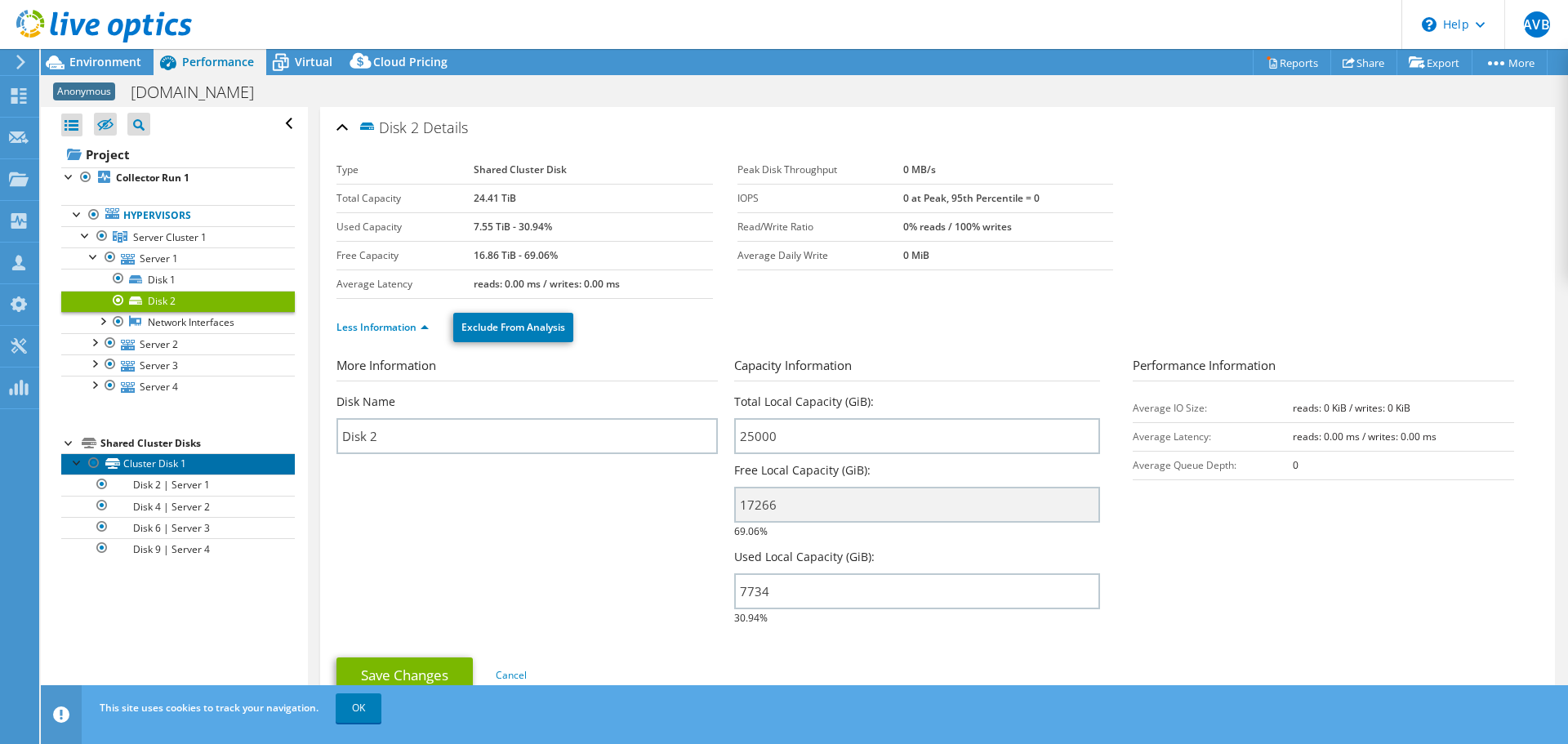
click at [153, 458] on link "Cluster Disk 1" at bounding box center [177, 463] width 233 height 21
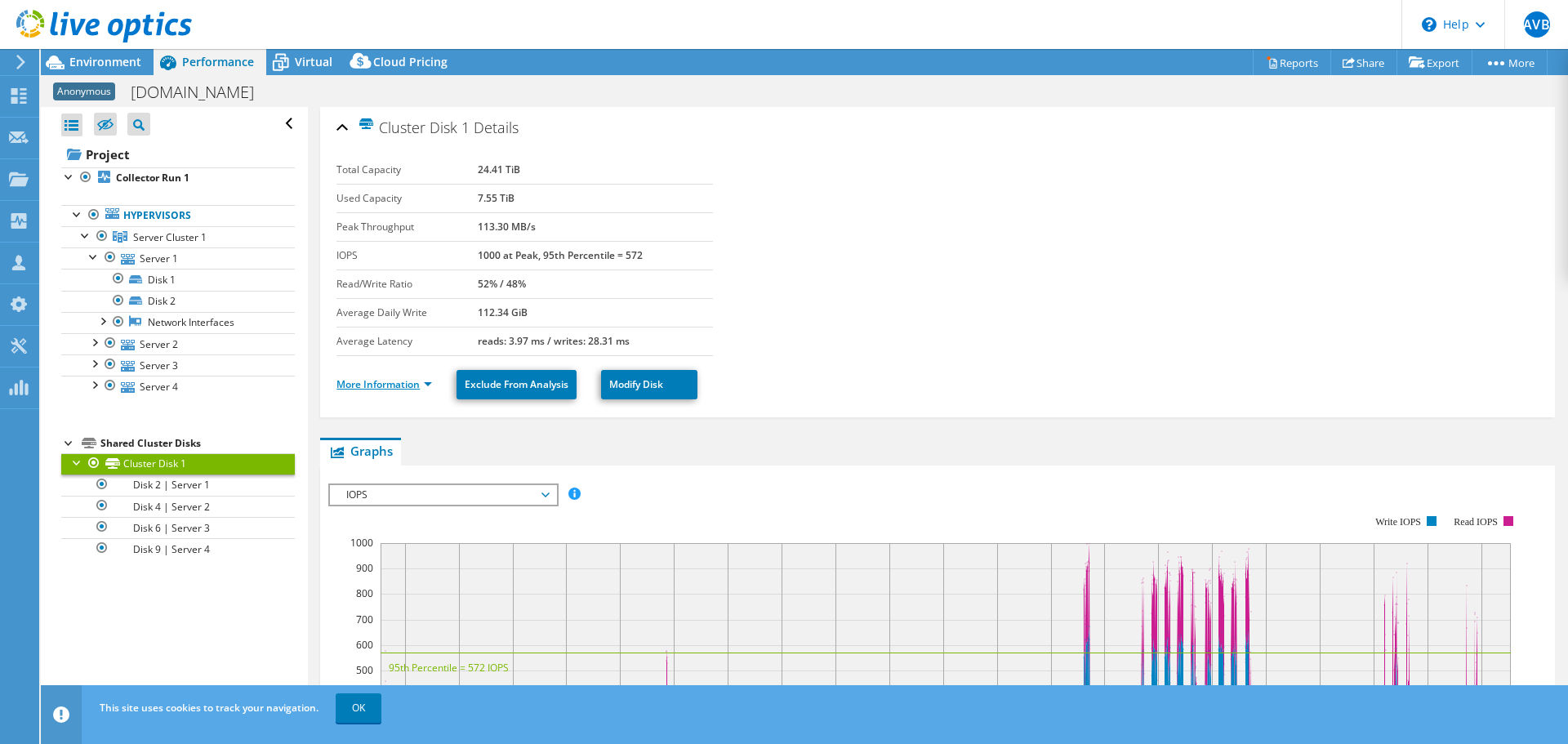
click at [398, 384] on link "More Information" at bounding box center [384, 384] width 96 height 14
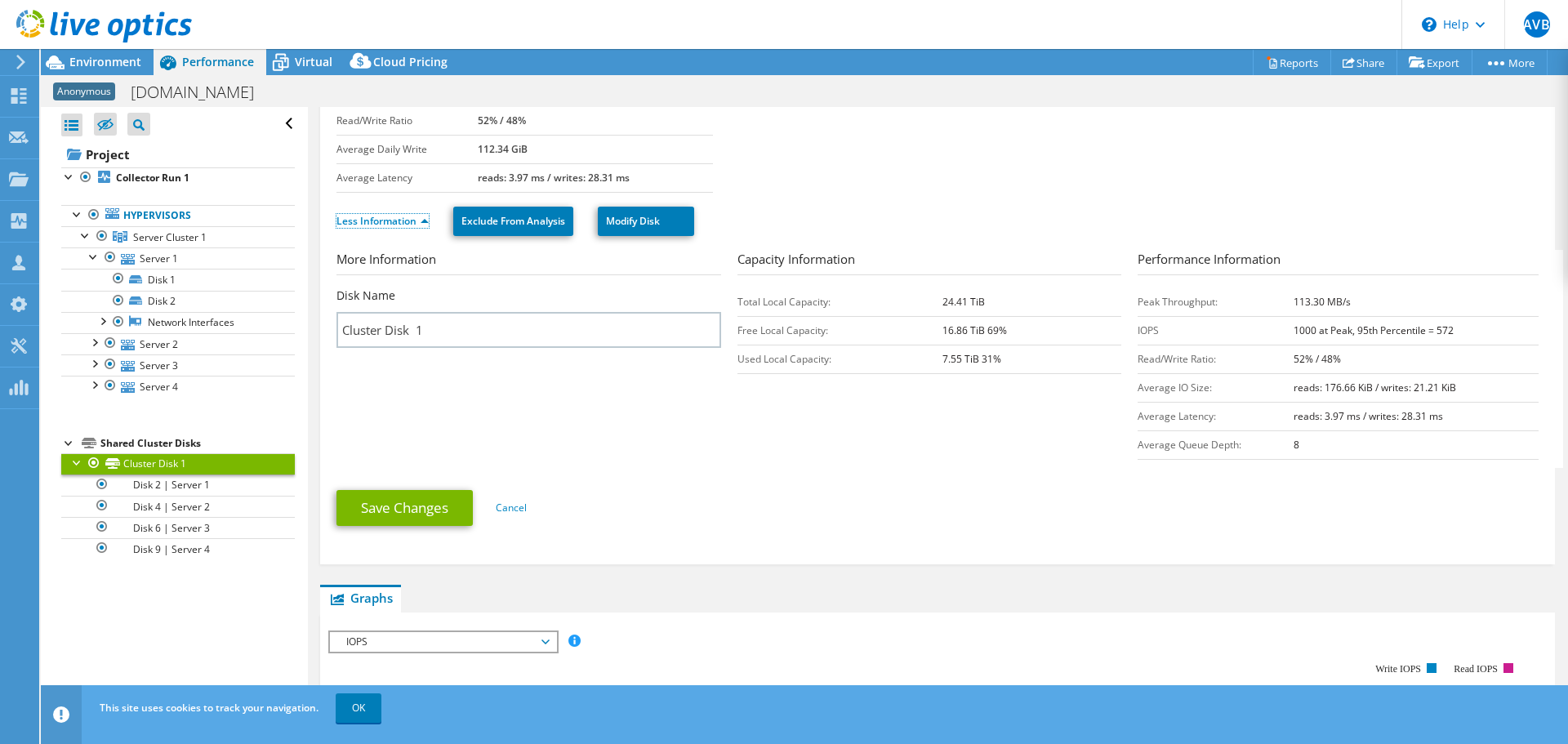
scroll to position [81, 0]
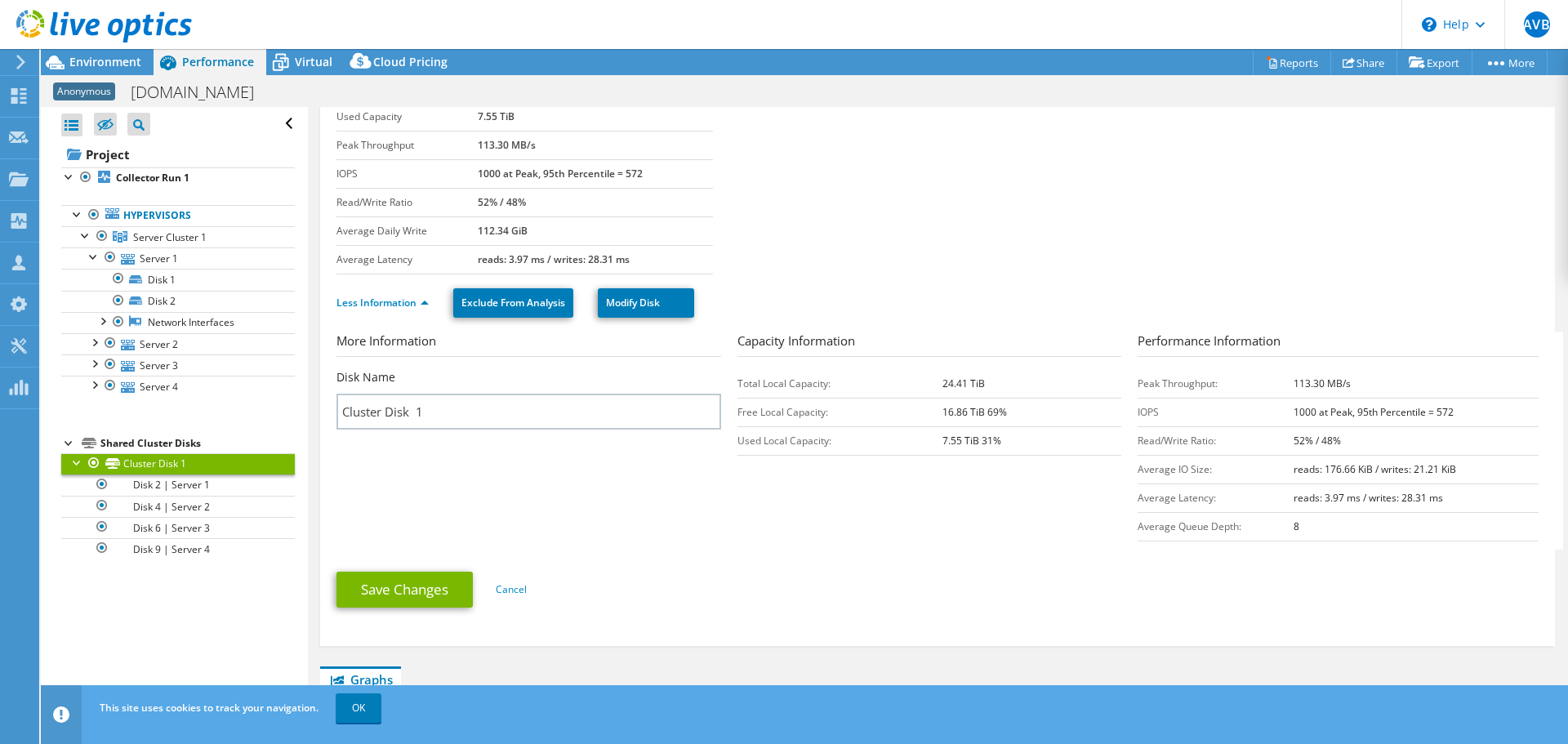
click at [982, 235] on section "Total Capacity 24.41 TiB Used Capacity 7.55 TiB Peak Throughput 113.30 MB/s IOP…" at bounding box center [937, 175] width 1202 height 200
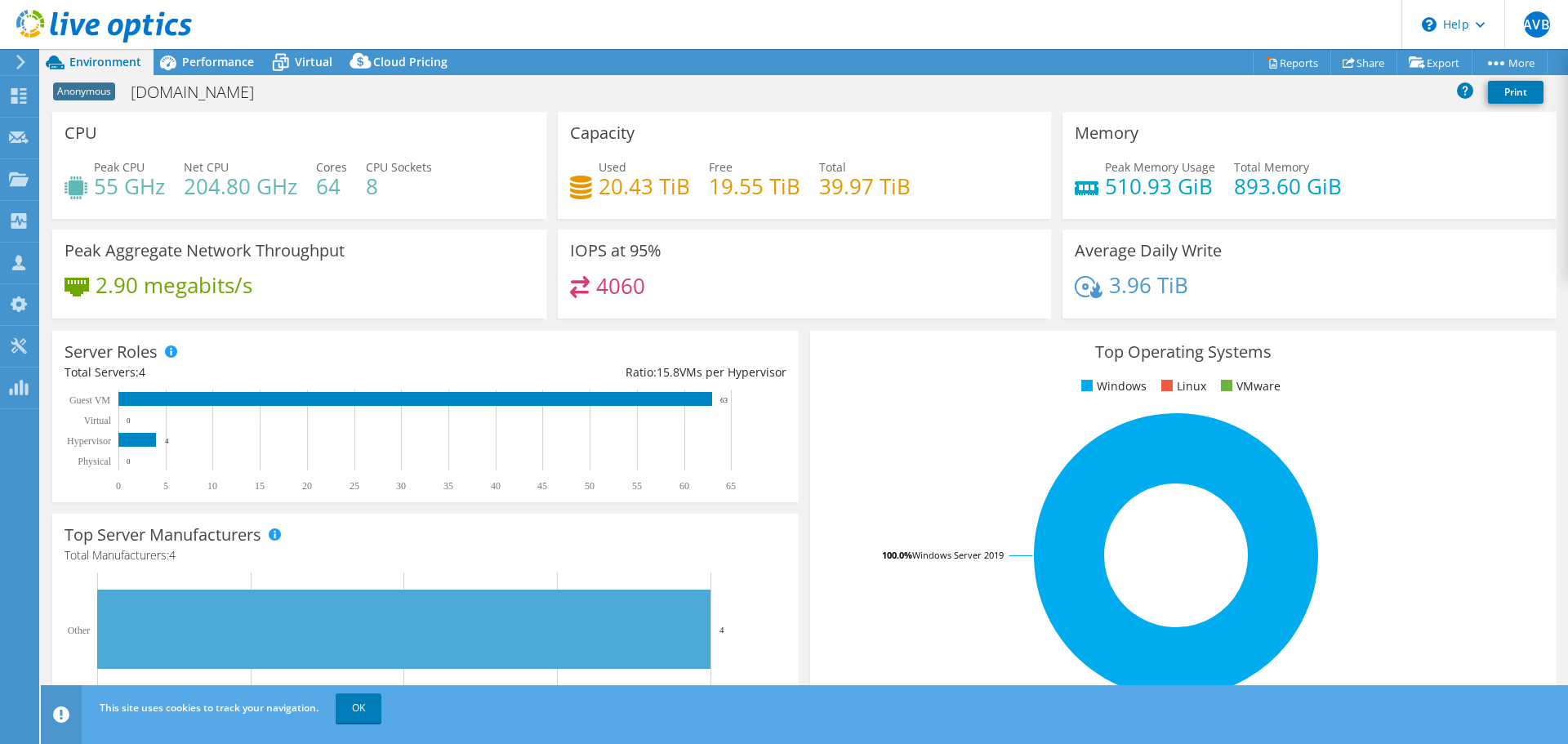
select select "EUFrankfurt"
select select "EUR"
